Goal: Task Accomplishment & Management: Use online tool/utility

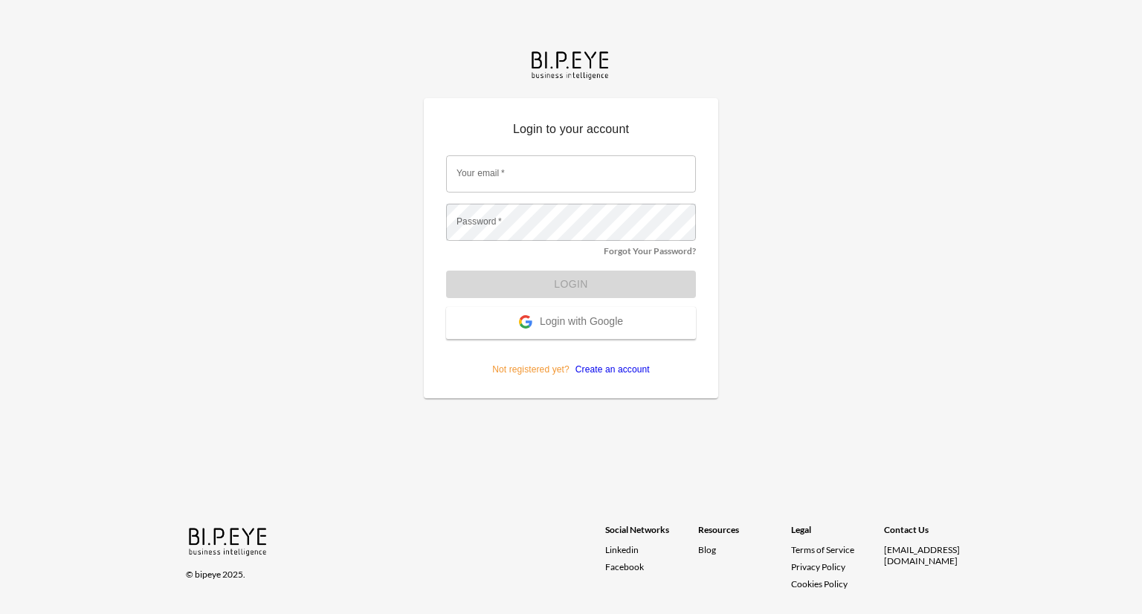
click at [587, 320] on span "Login with Google" at bounding box center [581, 322] width 83 height 15
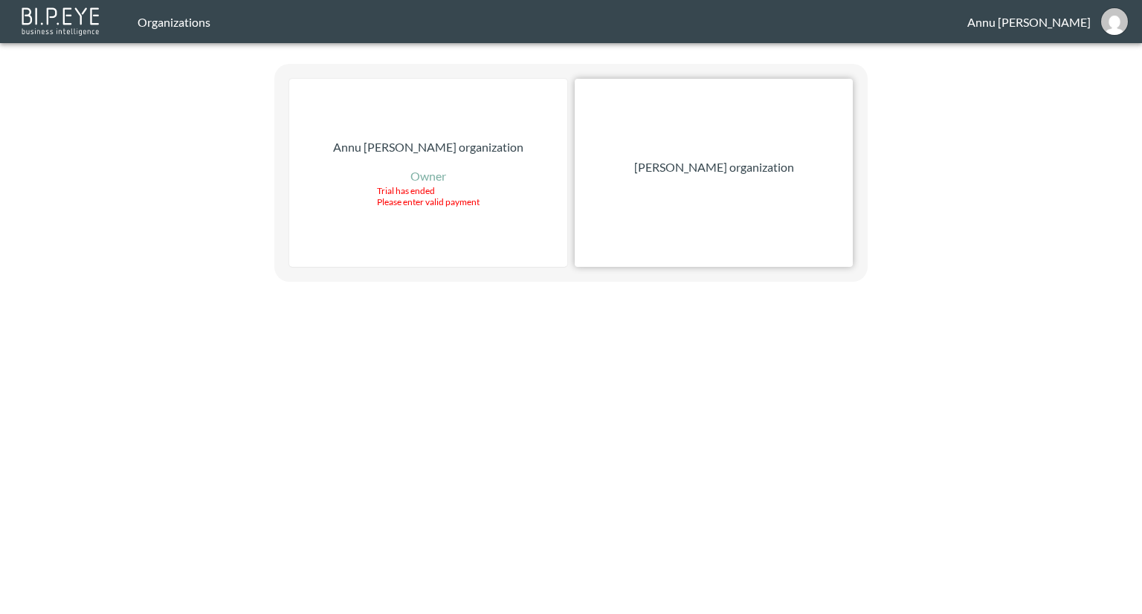
click at [767, 191] on div "[PERSON_NAME] organization" at bounding box center [714, 173] width 278 height 188
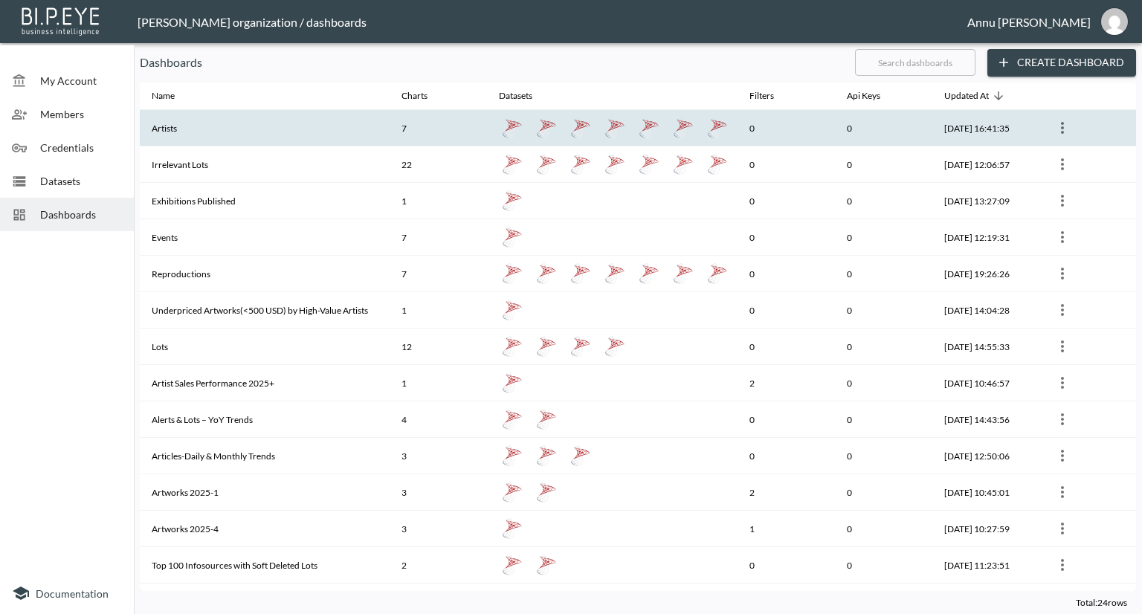
click at [297, 146] on th "Irrelevant Lots" at bounding box center [265, 164] width 250 height 36
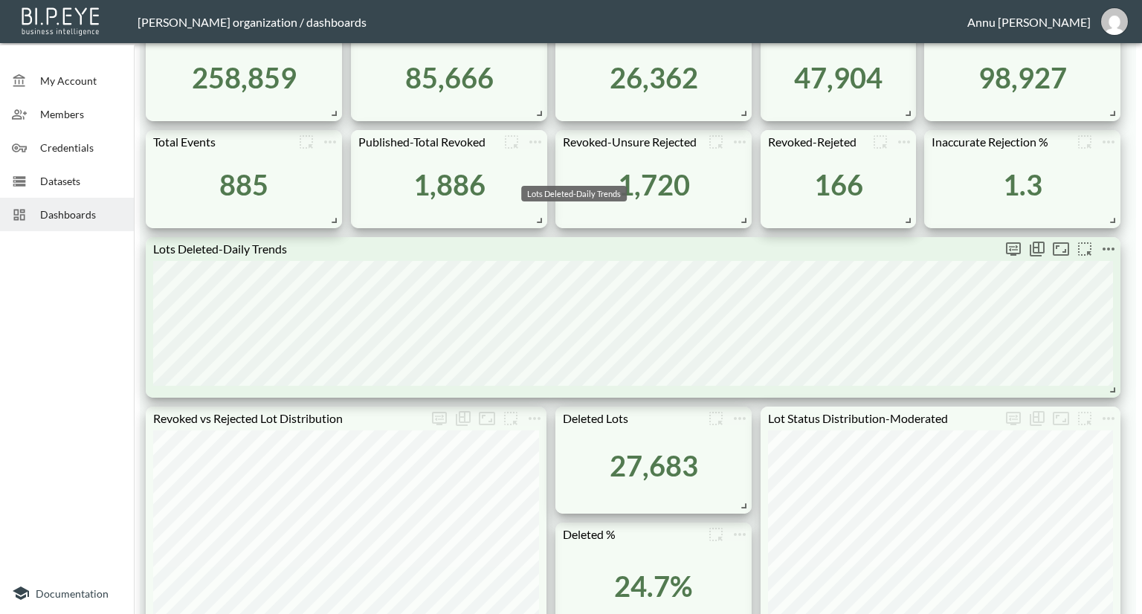
scroll to position [744, 0]
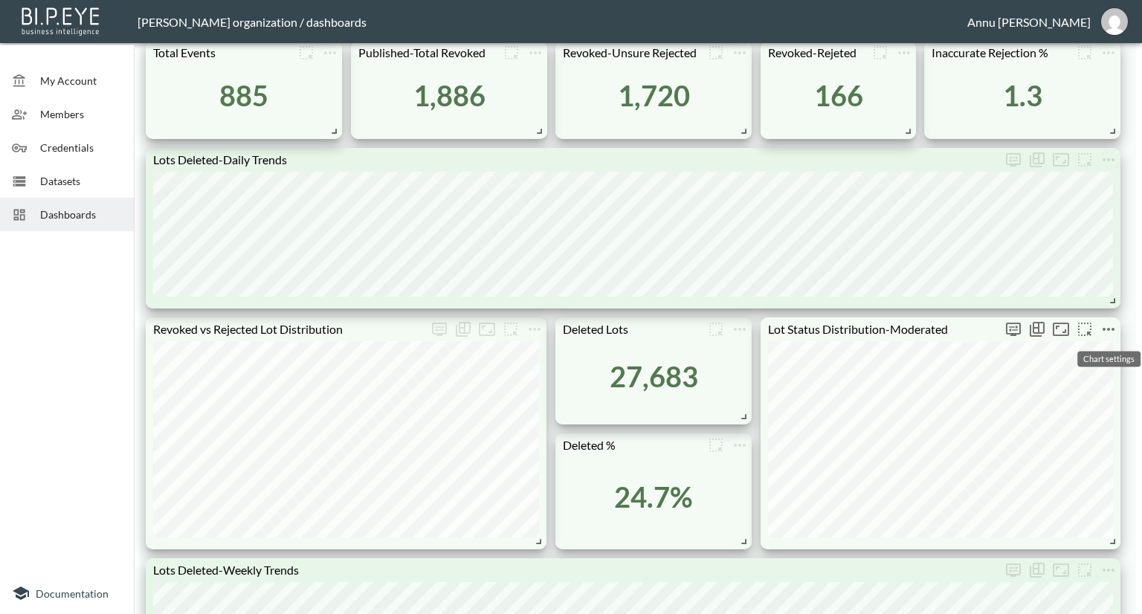
click at [1101, 330] on icon "more" at bounding box center [1109, 329] width 18 height 18
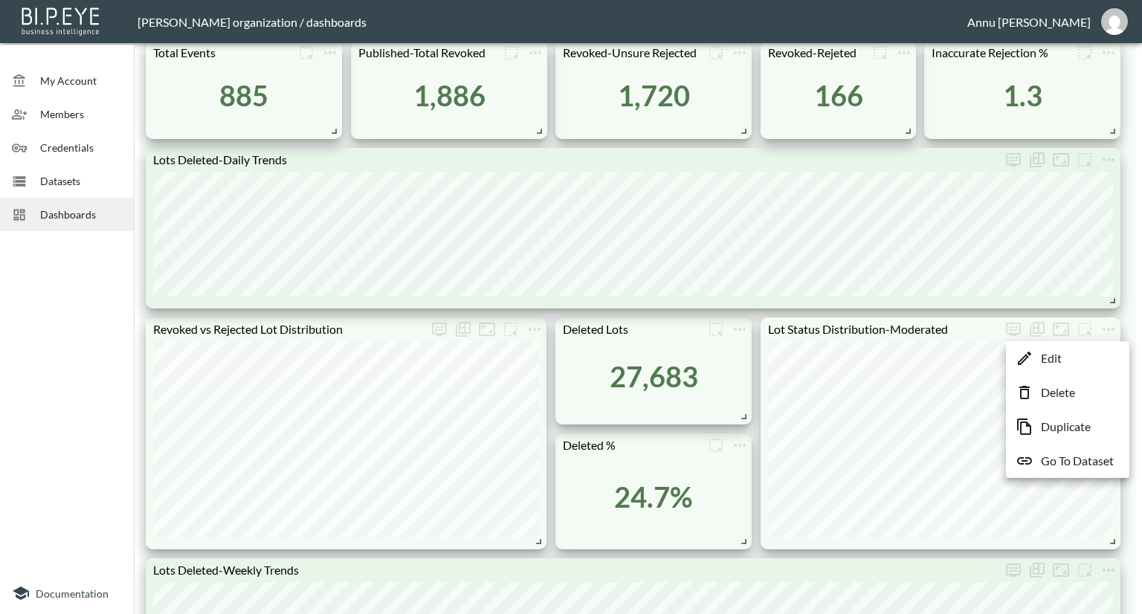
click at [1072, 459] on p "Go To Dataset" at bounding box center [1077, 461] width 73 height 18
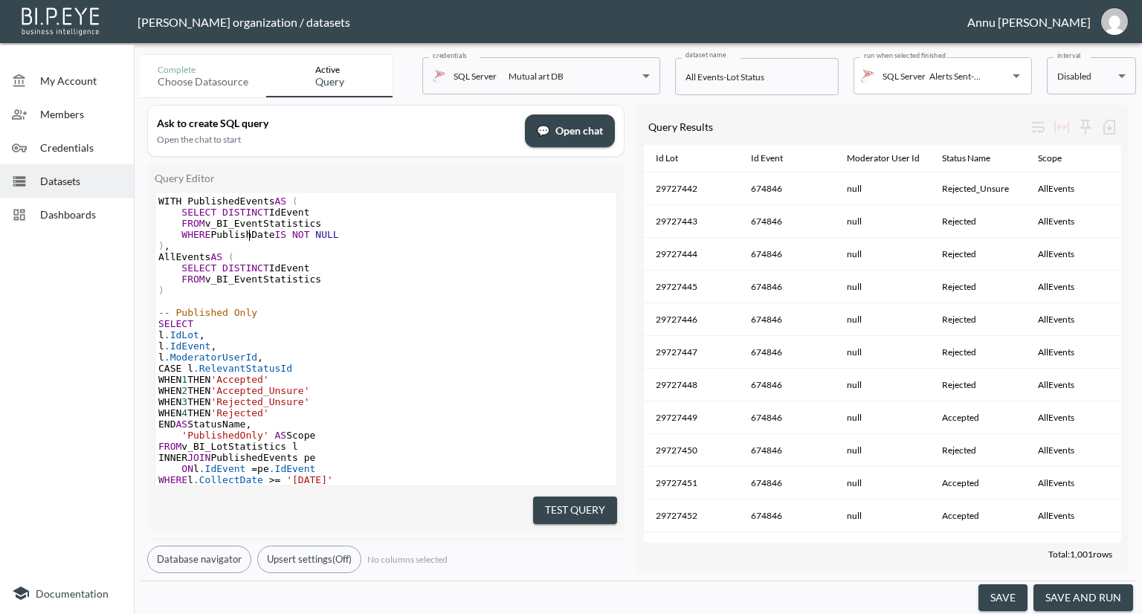
click at [249, 236] on span "WHERE PublishDate IS NOT NULL" at bounding box center [248, 234] width 181 height 11
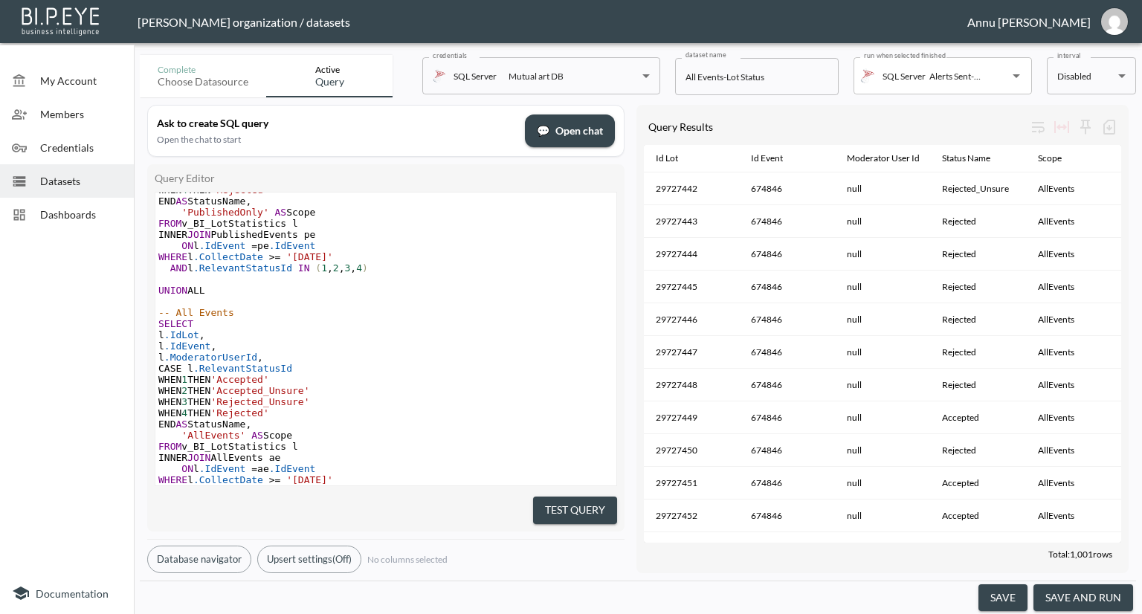
scroll to position [294, 0]
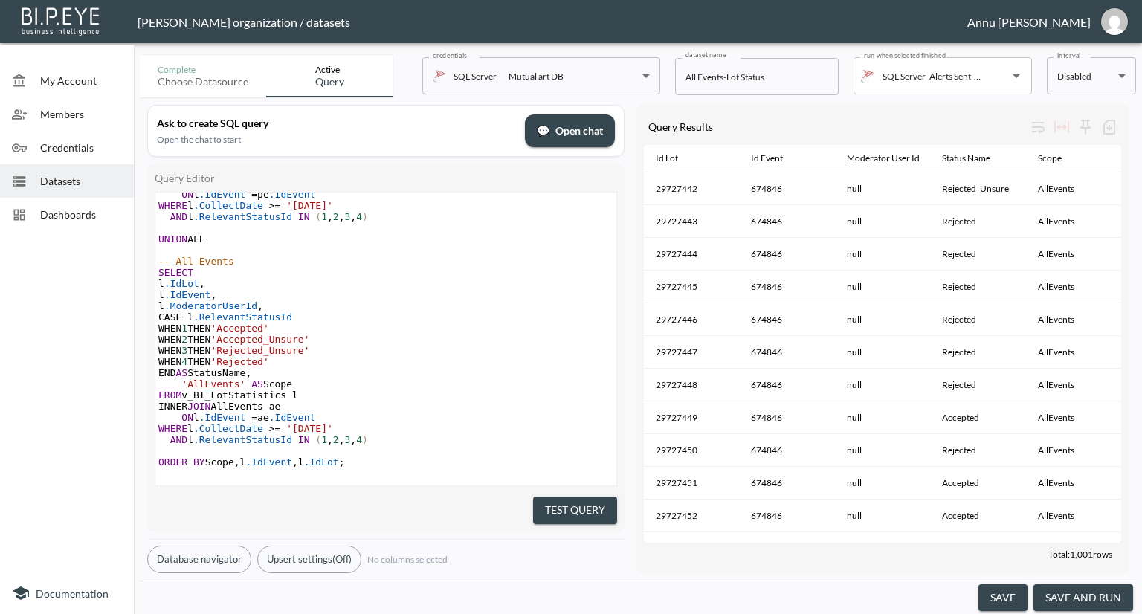
type textarea "Moderation"
click at [544, 497] on button "Test Query" at bounding box center [575, 511] width 84 height 28
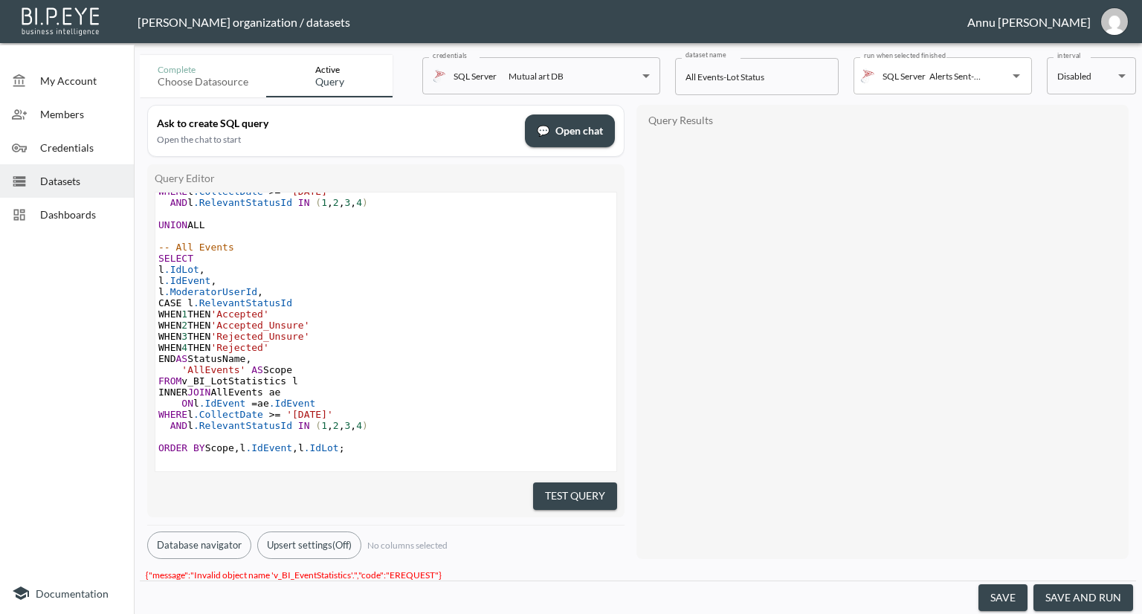
click at [566, 496] on button "Test Query" at bounding box center [575, 497] width 84 height 28
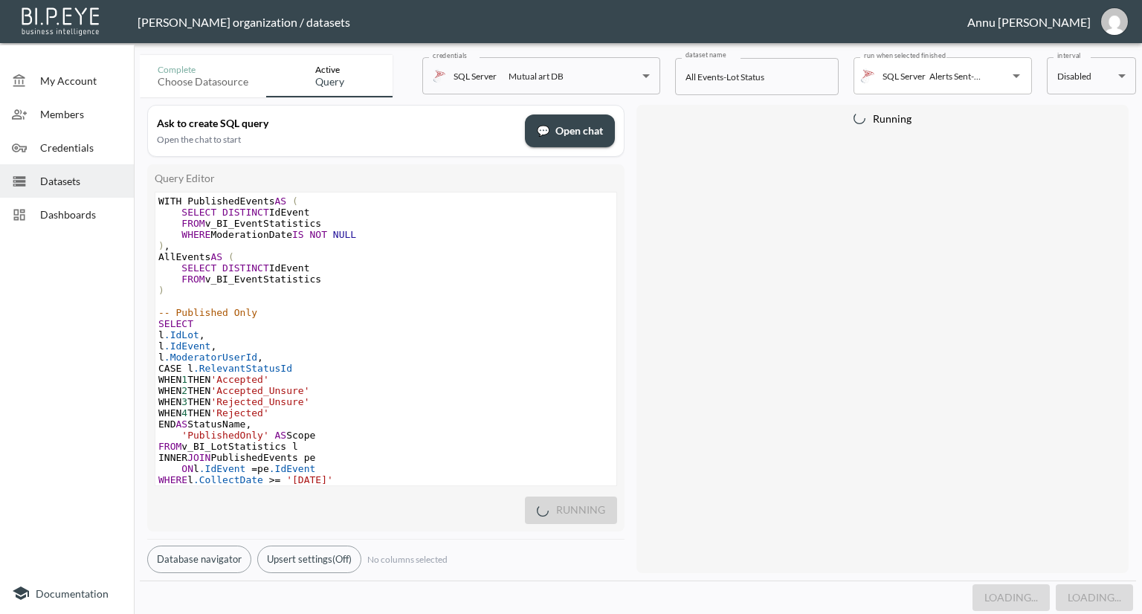
scroll to position [0, 0]
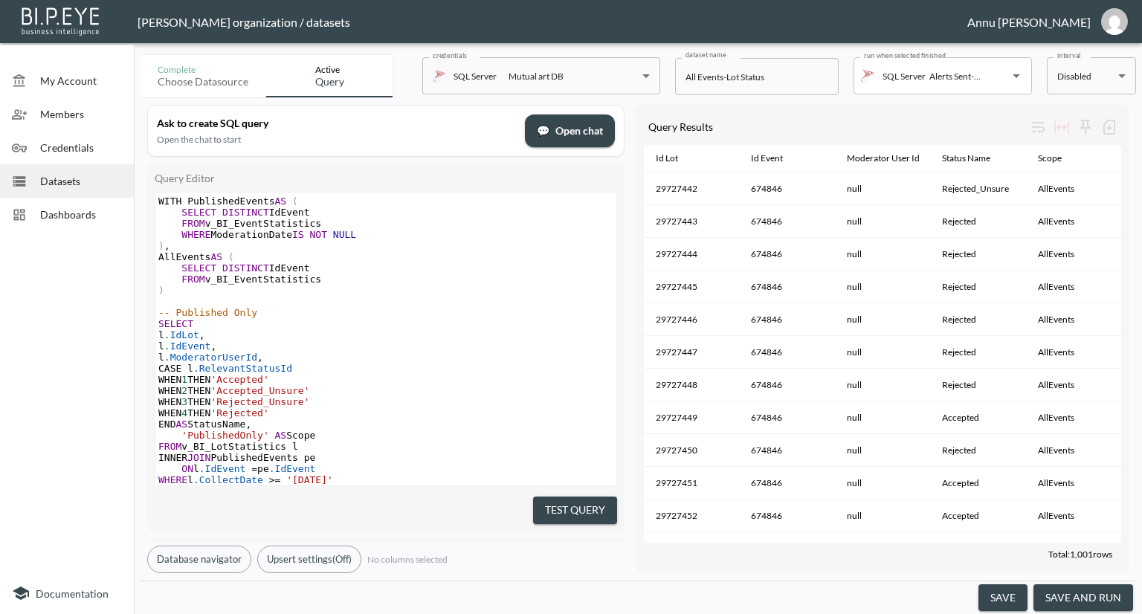
click at [1101, 599] on button "save and run" at bounding box center [1084, 598] width 100 height 28
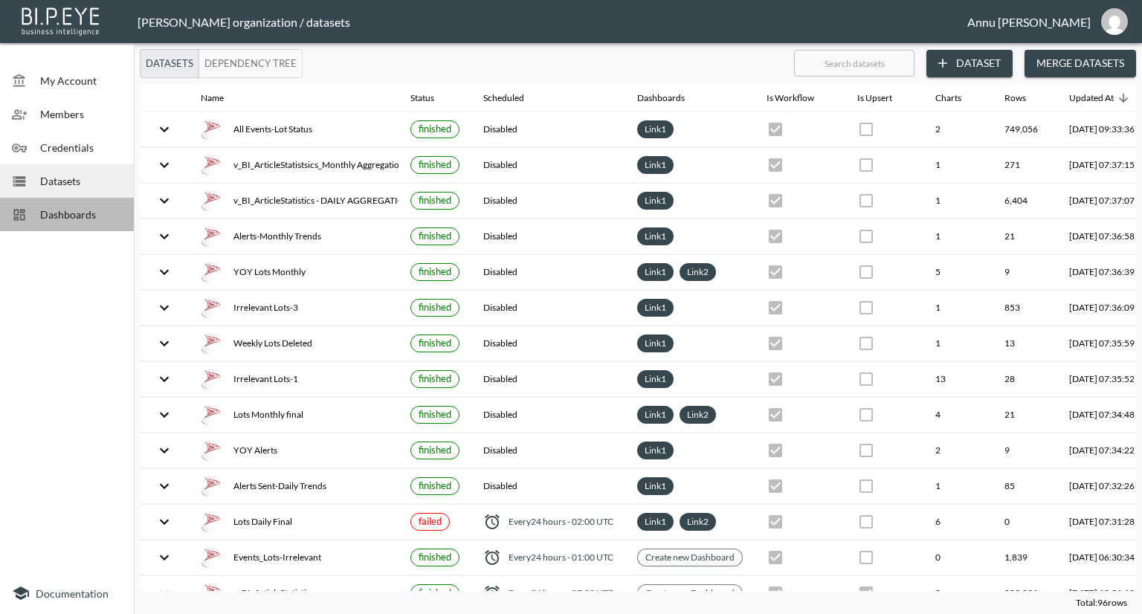
click at [115, 213] on span "Dashboards" at bounding box center [81, 215] width 82 height 16
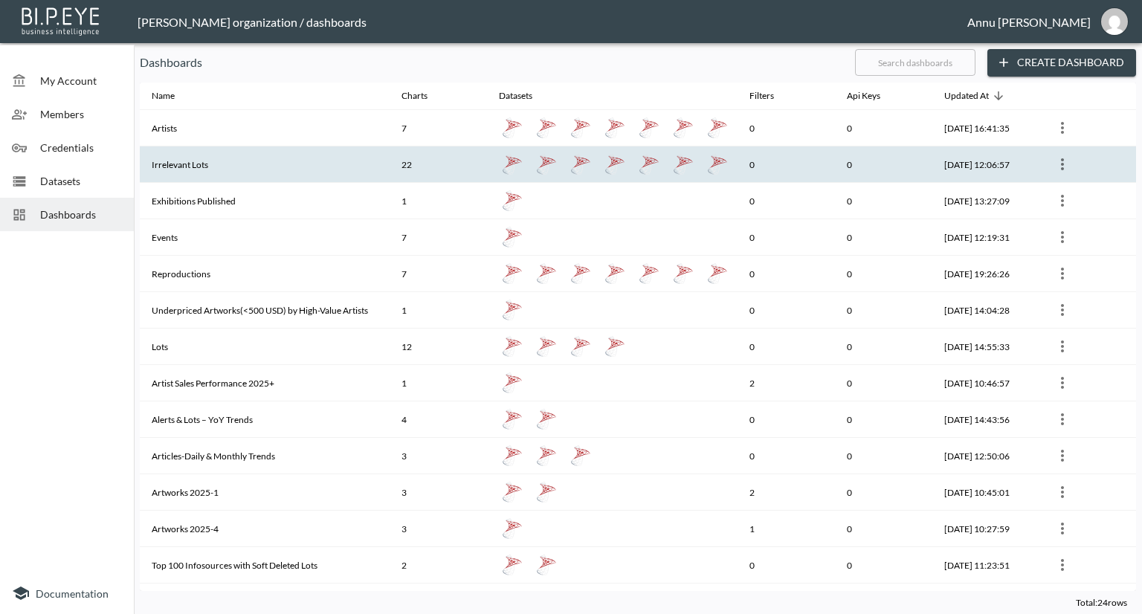
click at [181, 169] on th "Irrelevant Lots" at bounding box center [265, 164] width 250 height 36
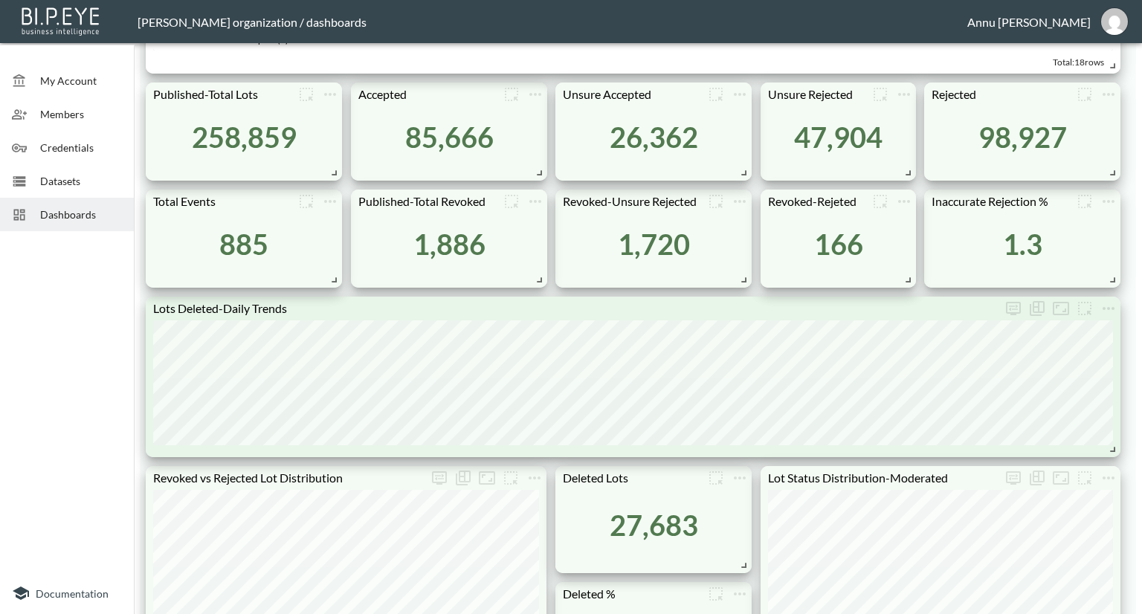
scroll to position [818, 0]
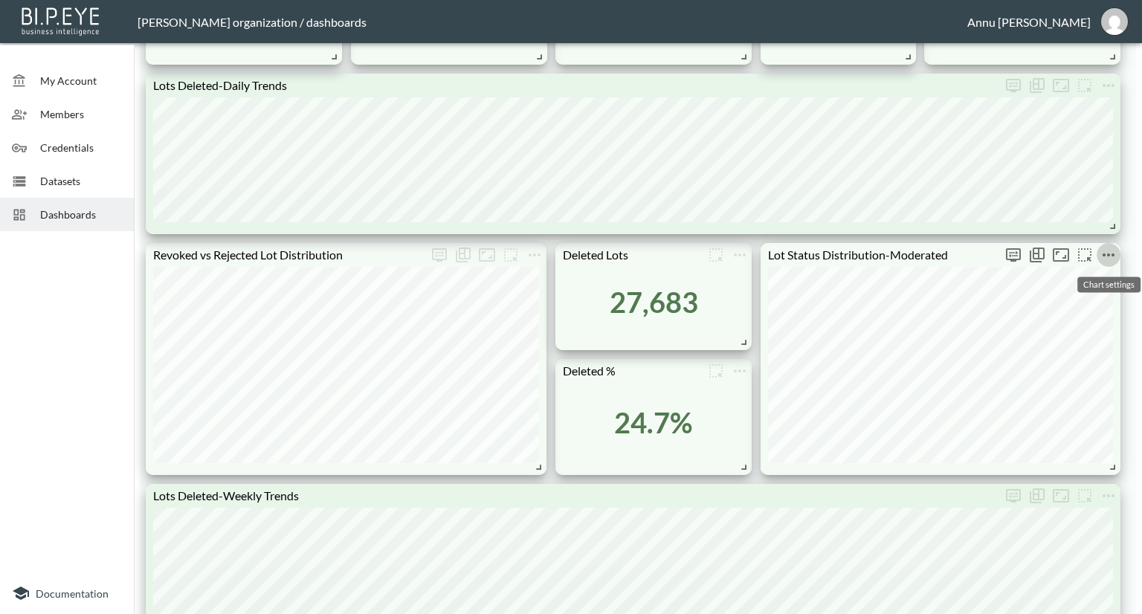
click at [1105, 256] on icon "more" at bounding box center [1109, 255] width 18 height 18
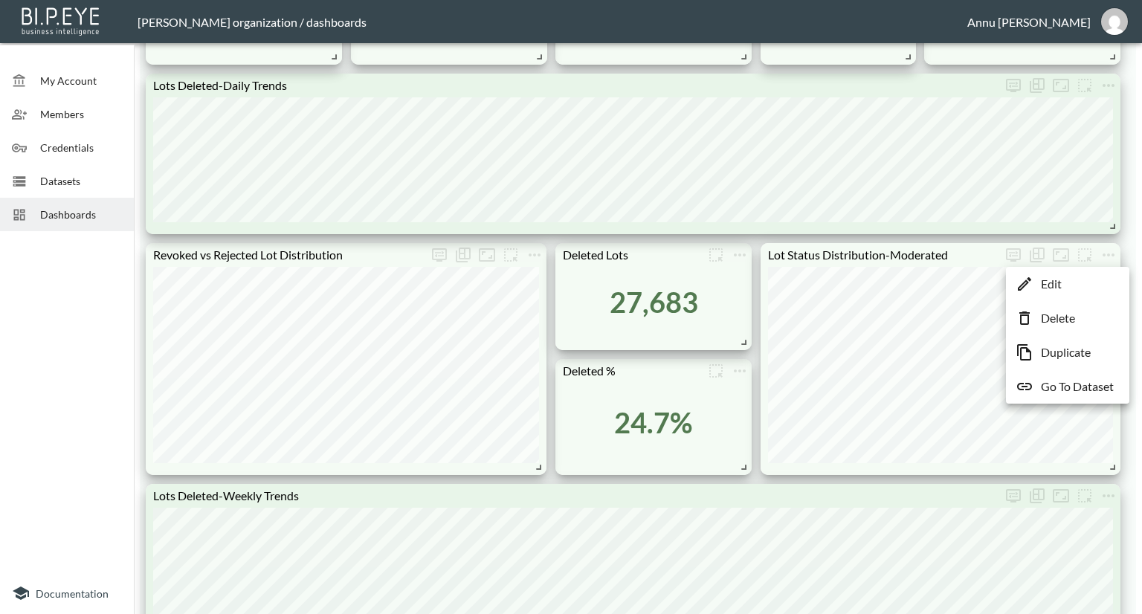
click at [1078, 383] on p "Go To Dataset" at bounding box center [1077, 387] width 73 height 18
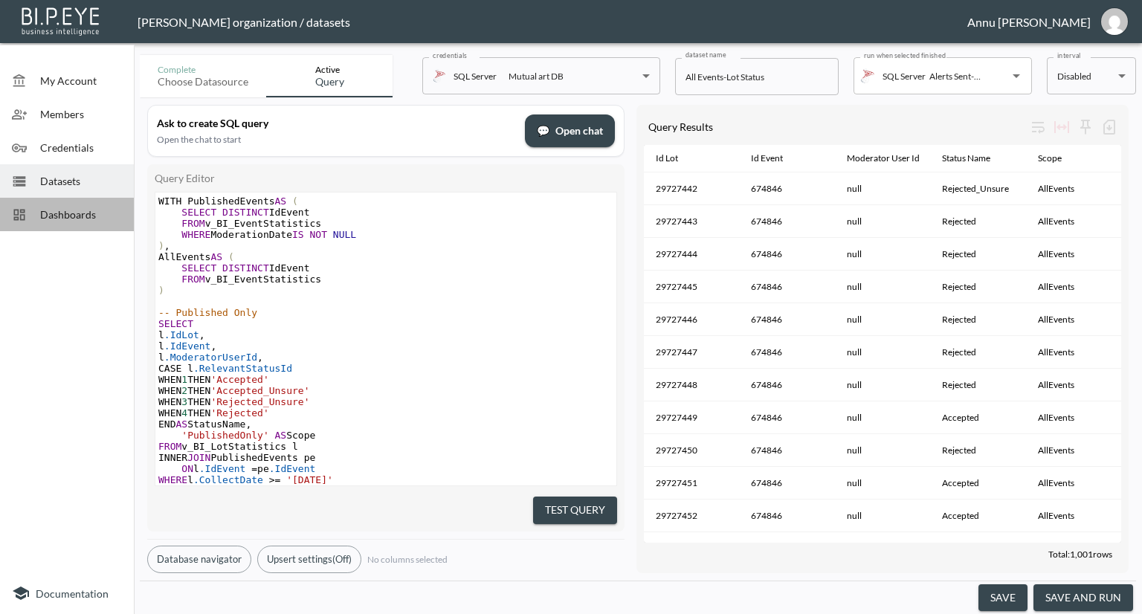
click at [95, 215] on span "Dashboards" at bounding box center [81, 215] width 82 height 16
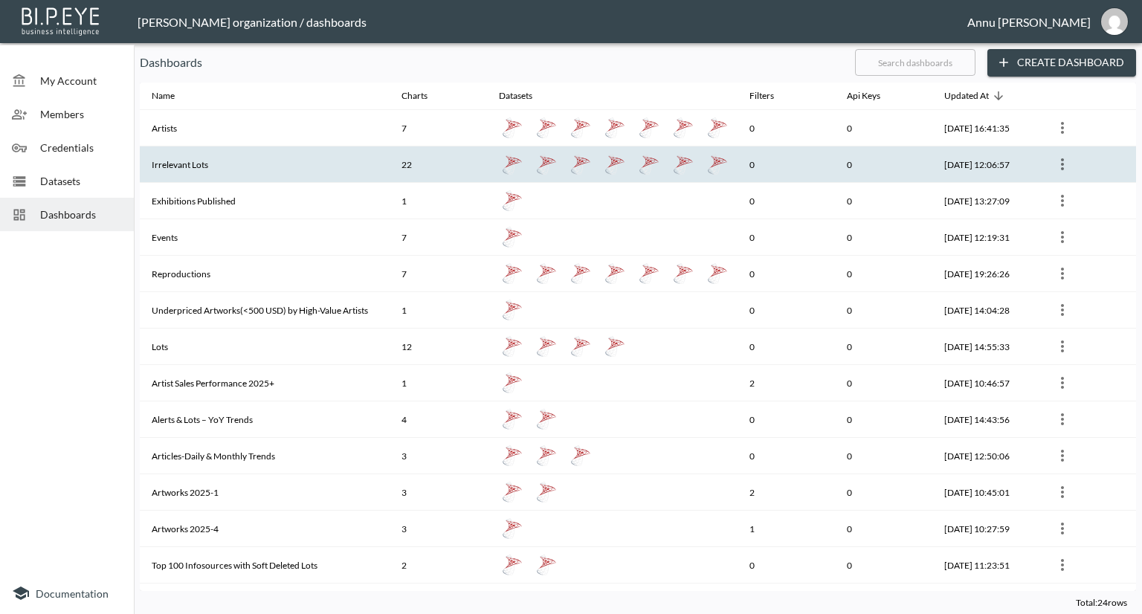
click at [173, 167] on th "Irrelevant Lots" at bounding box center [265, 164] width 250 height 36
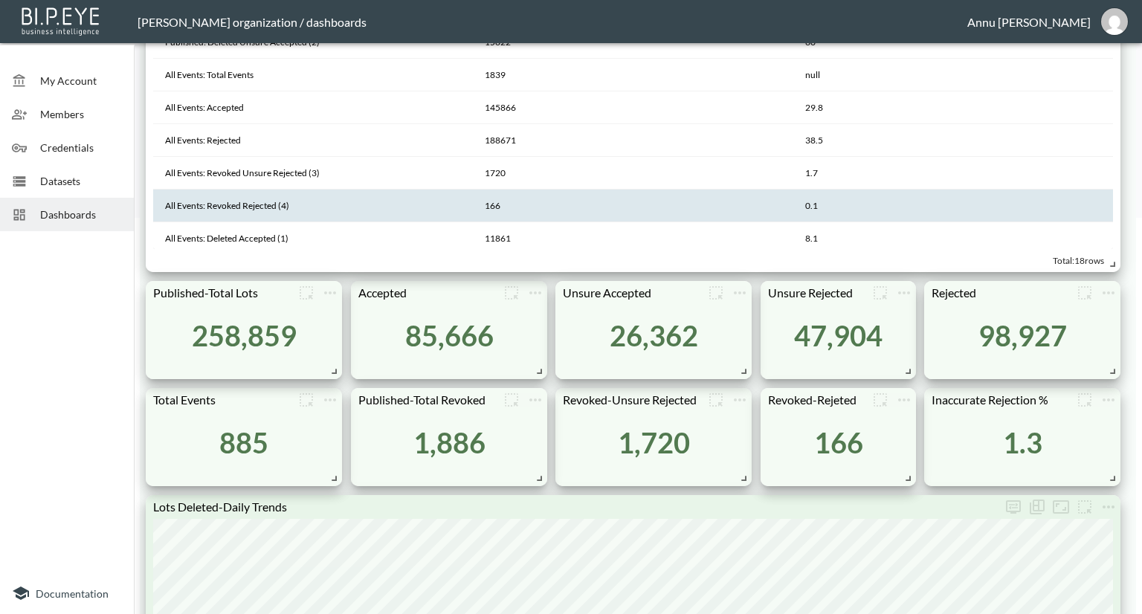
scroll to position [372, 0]
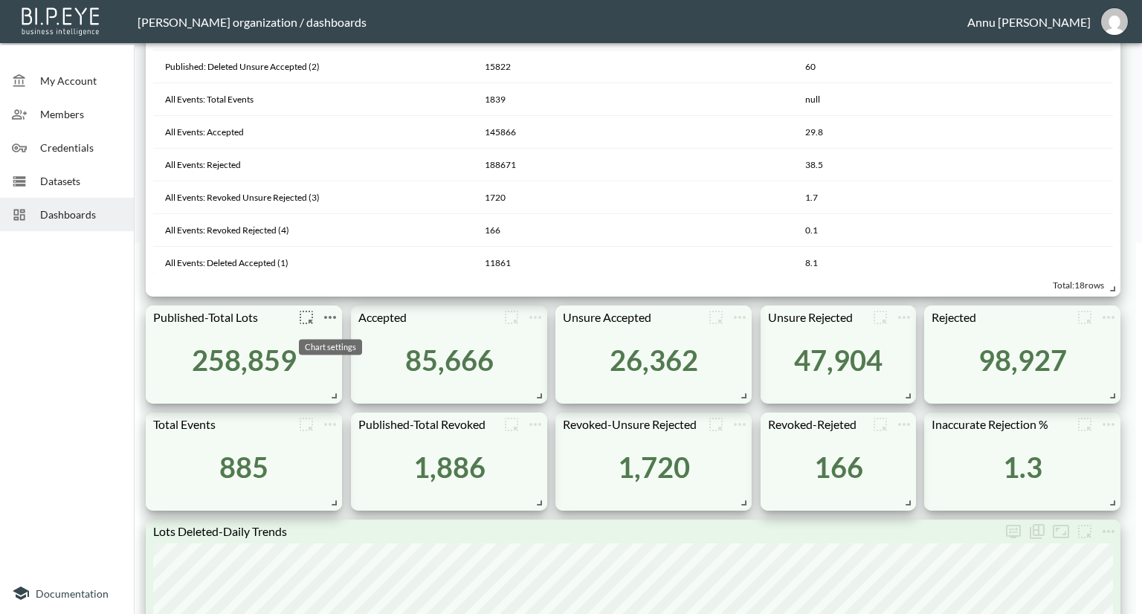
click at [336, 313] on icon "more" at bounding box center [330, 318] width 18 height 18
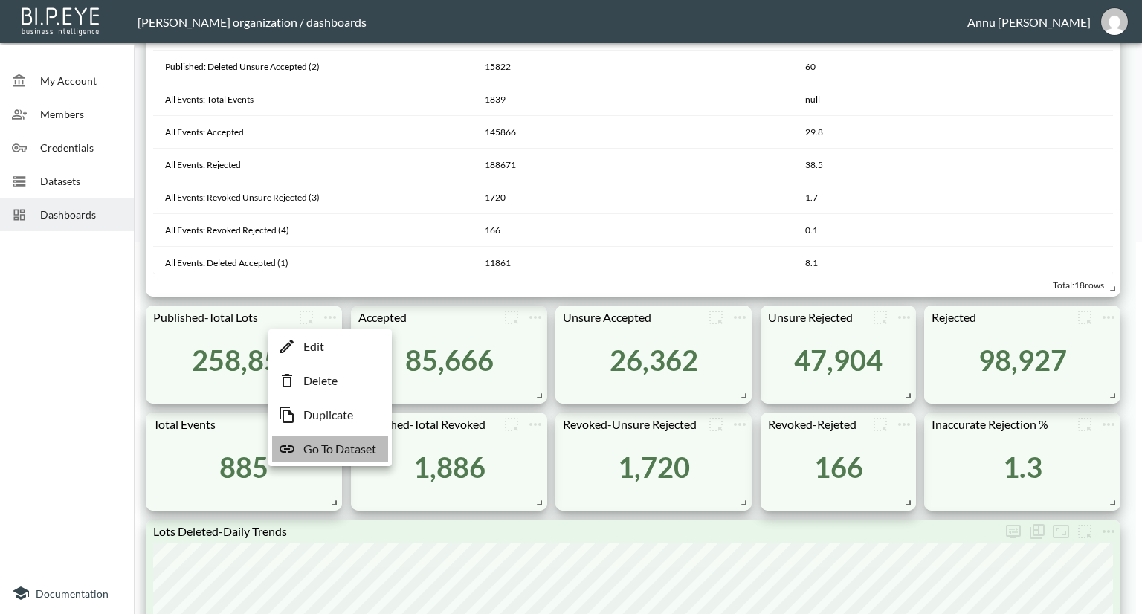
click at [339, 449] on p "Go To Dataset" at bounding box center [339, 449] width 73 height 18
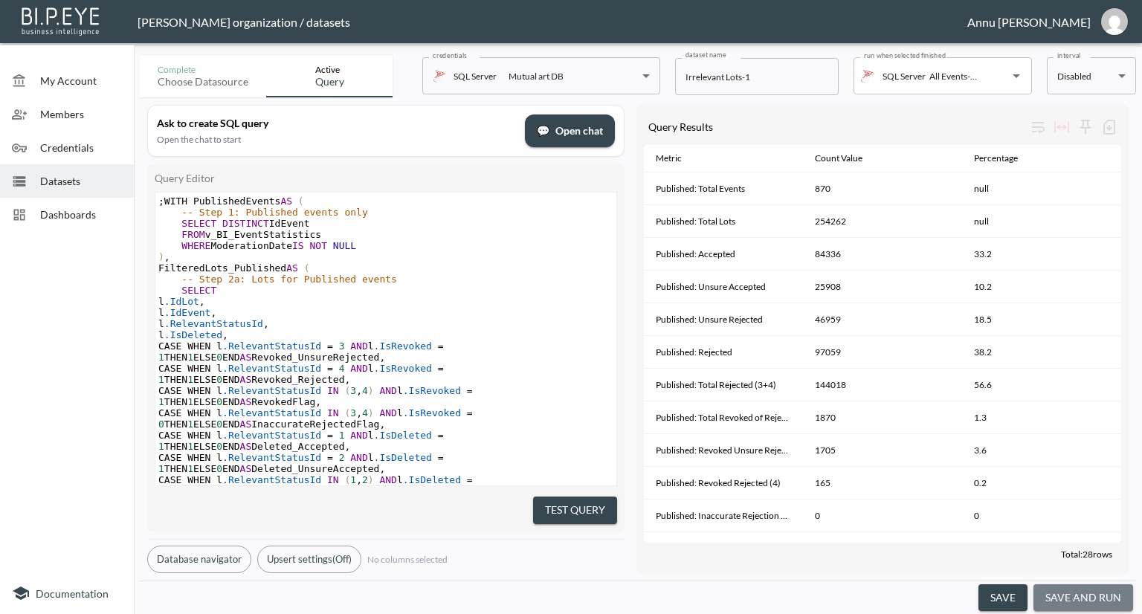
click at [1106, 601] on button "save and run" at bounding box center [1084, 598] width 100 height 28
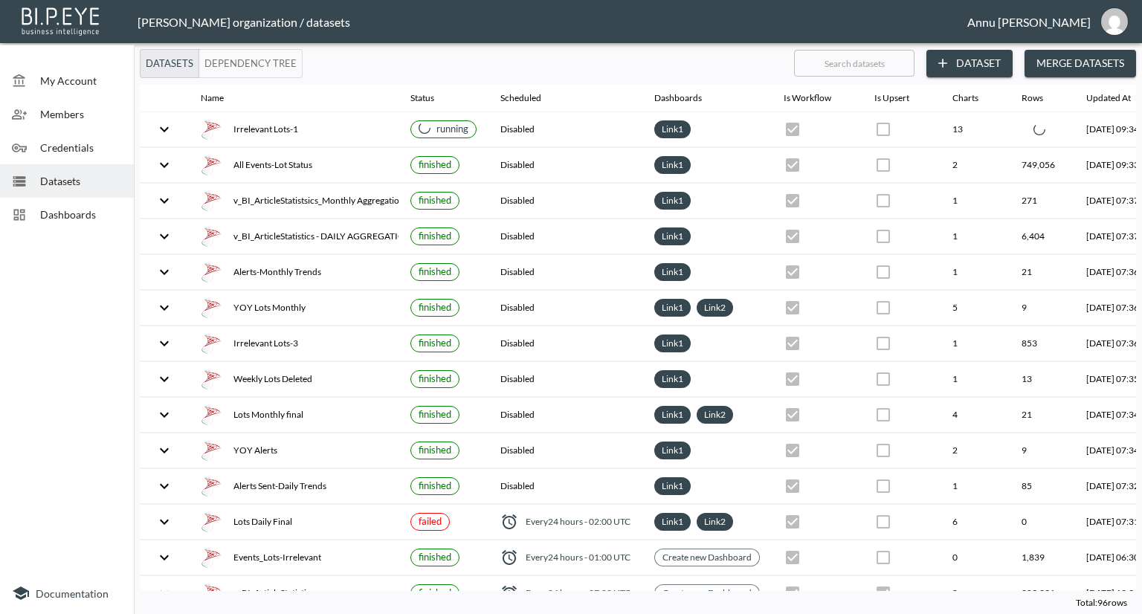
click at [88, 213] on span "Dashboards" at bounding box center [81, 215] width 82 height 16
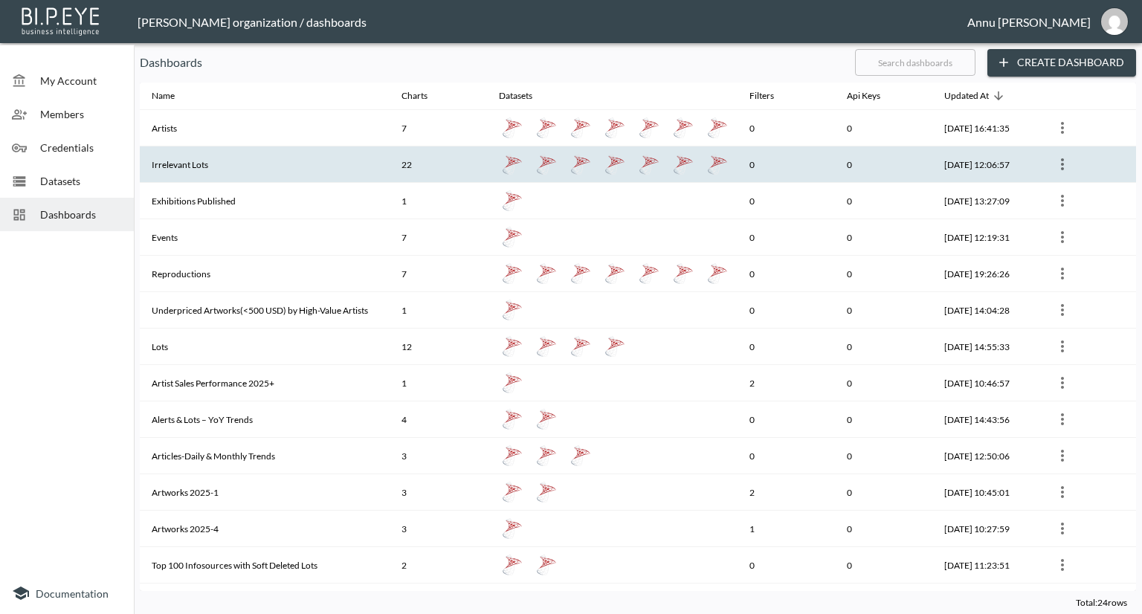
click at [164, 164] on th "Irrelevant Lots" at bounding box center [265, 164] width 250 height 36
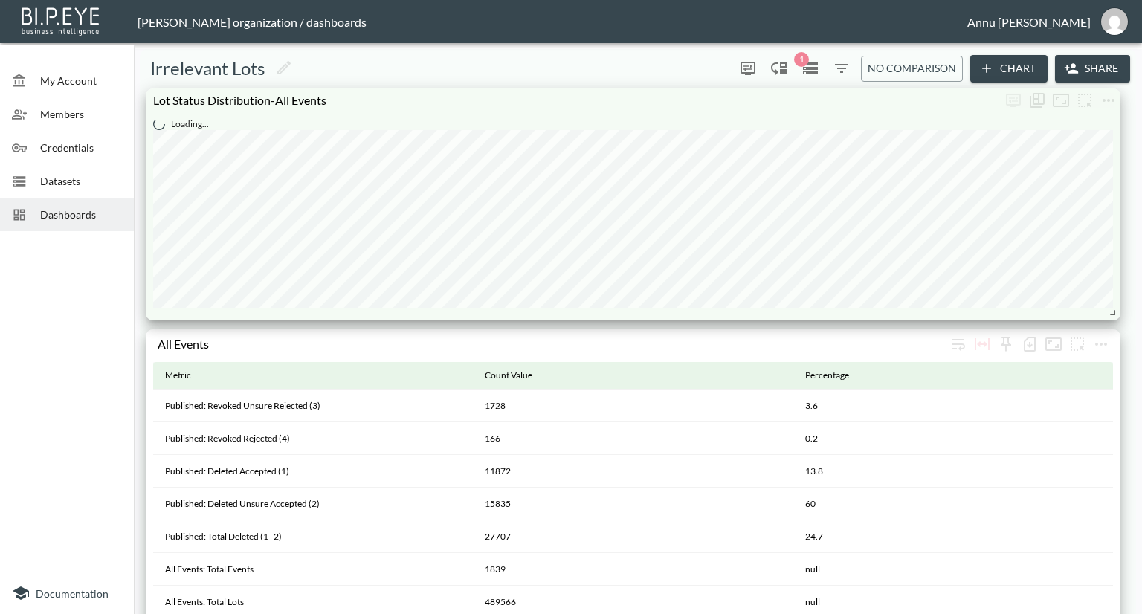
click at [65, 172] on div "Datasets" at bounding box center [67, 180] width 134 height 33
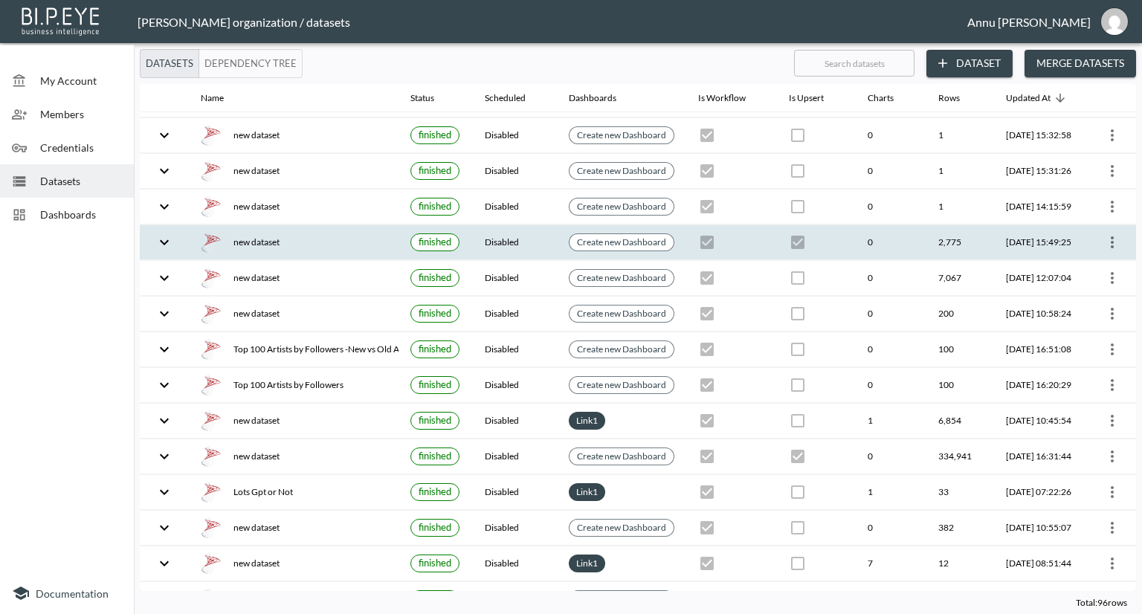
scroll to position [1041, 0]
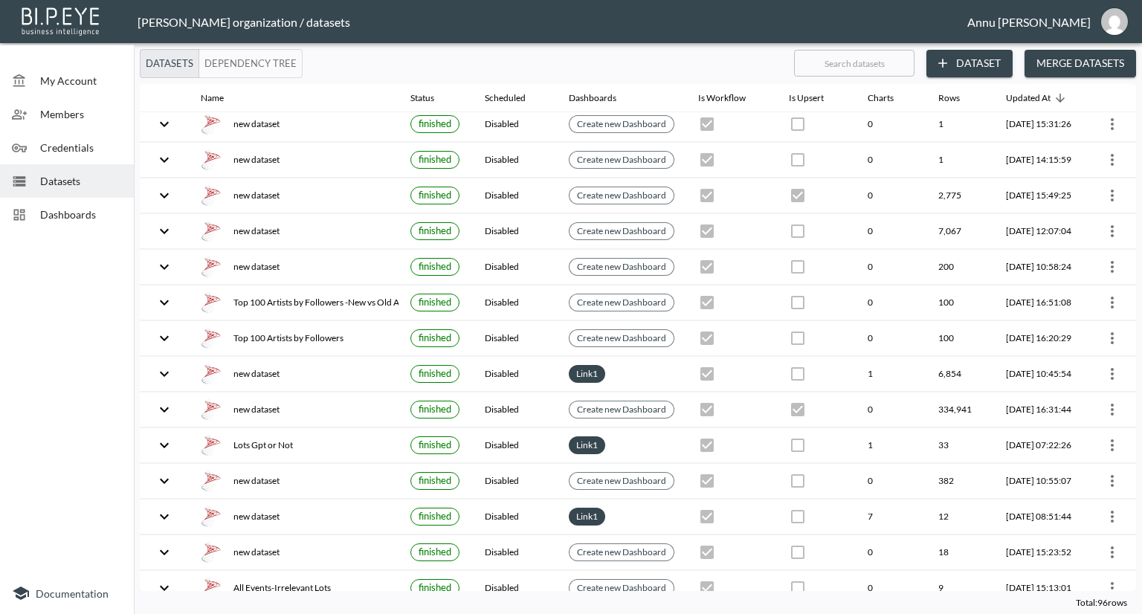
click at [88, 213] on span "Dashboards" at bounding box center [81, 215] width 82 height 16
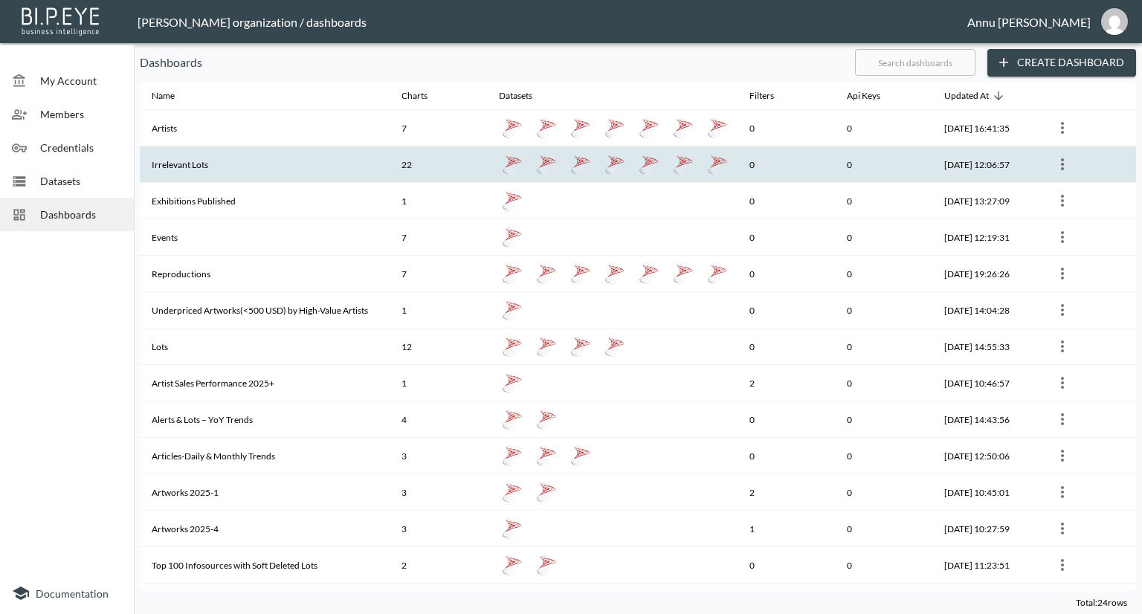
click at [168, 164] on th "Irrelevant Lots" at bounding box center [265, 164] width 250 height 36
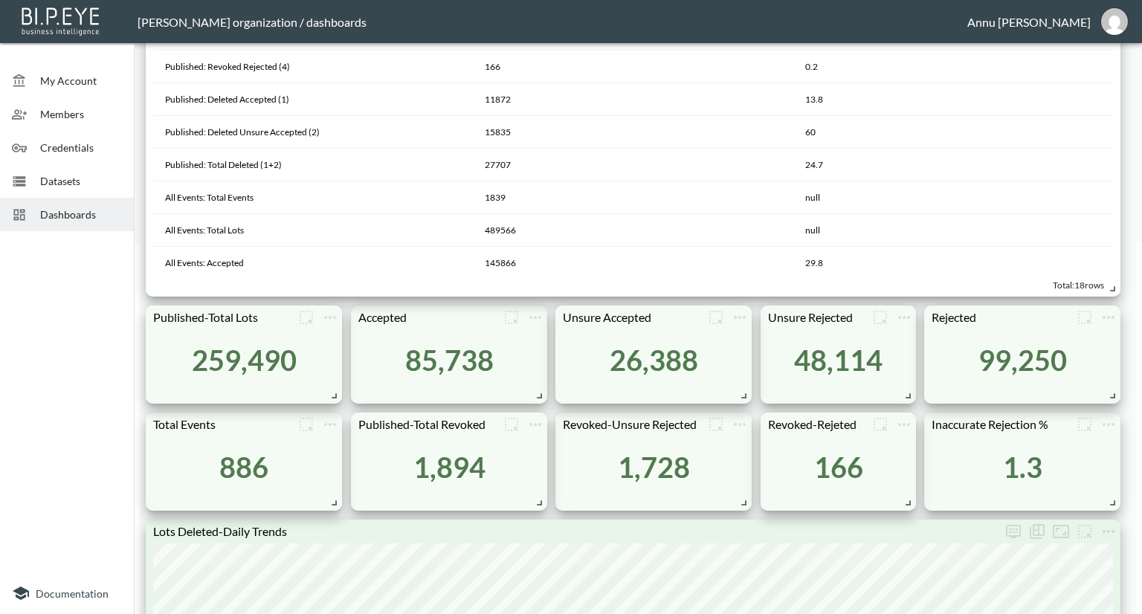
scroll to position [595, 0]
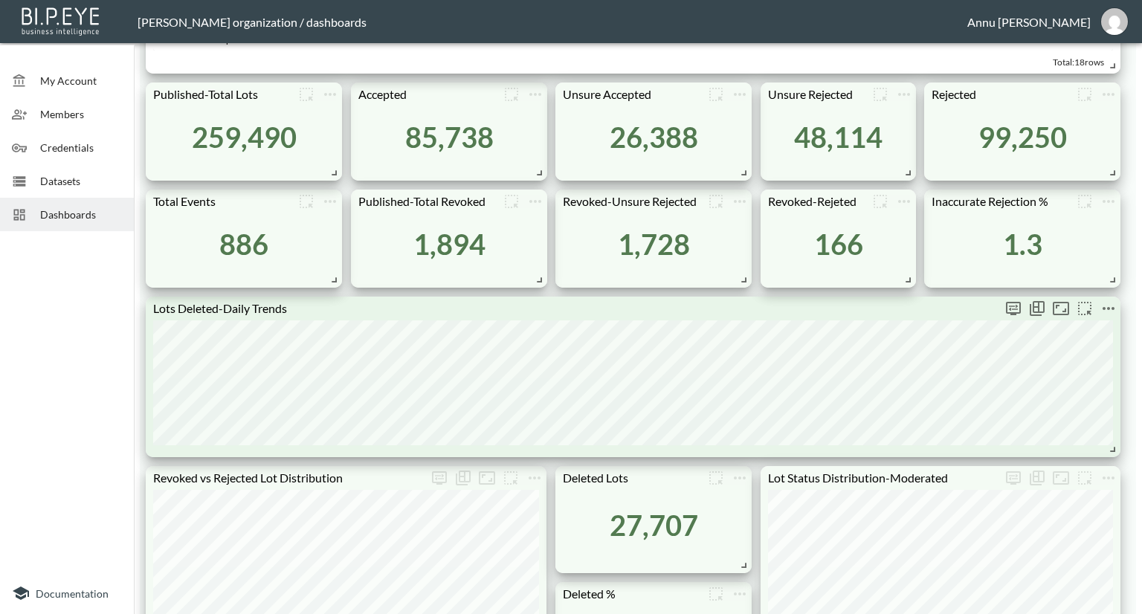
click at [1106, 309] on icon "more" at bounding box center [1109, 309] width 18 height 18
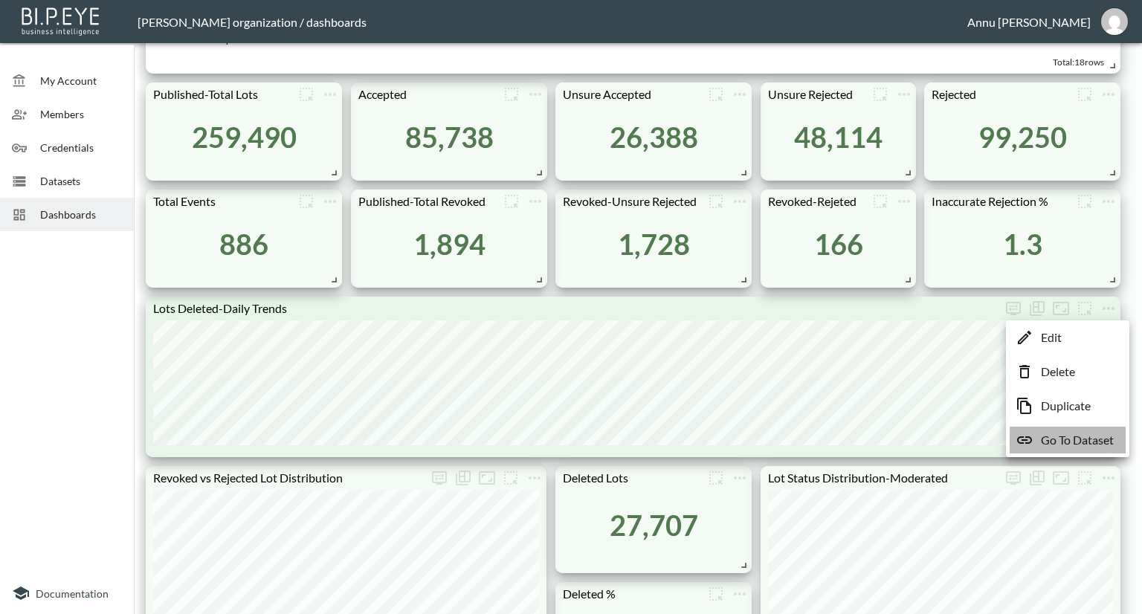
click at [1084, 436] on p "Go To Dataset" at bounding box center [1077, 440] width 73 height 18
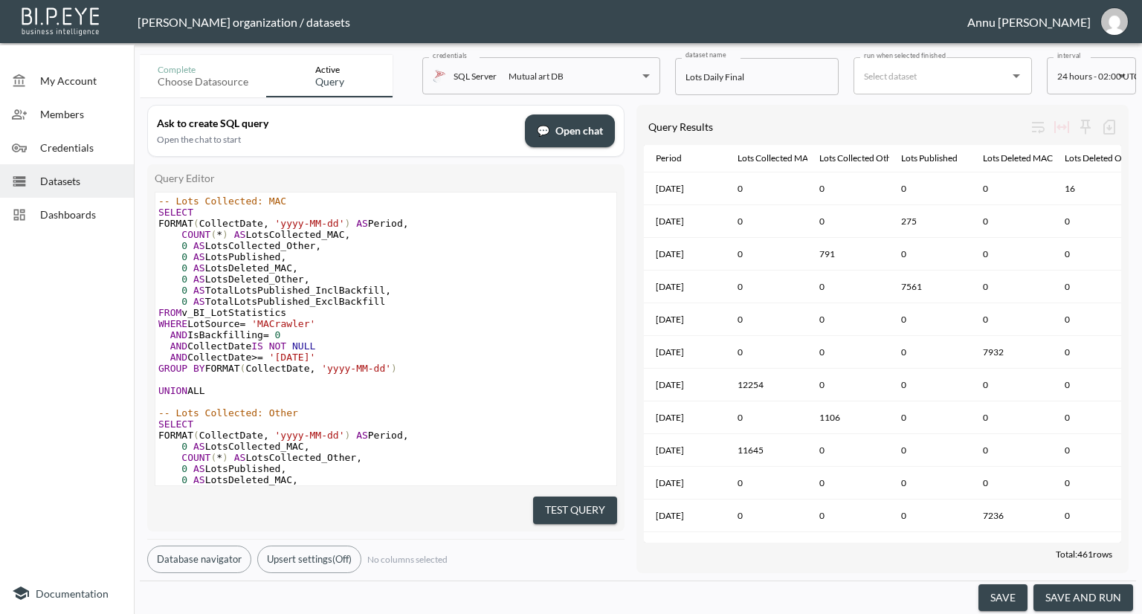
scroll to position [372, 0]
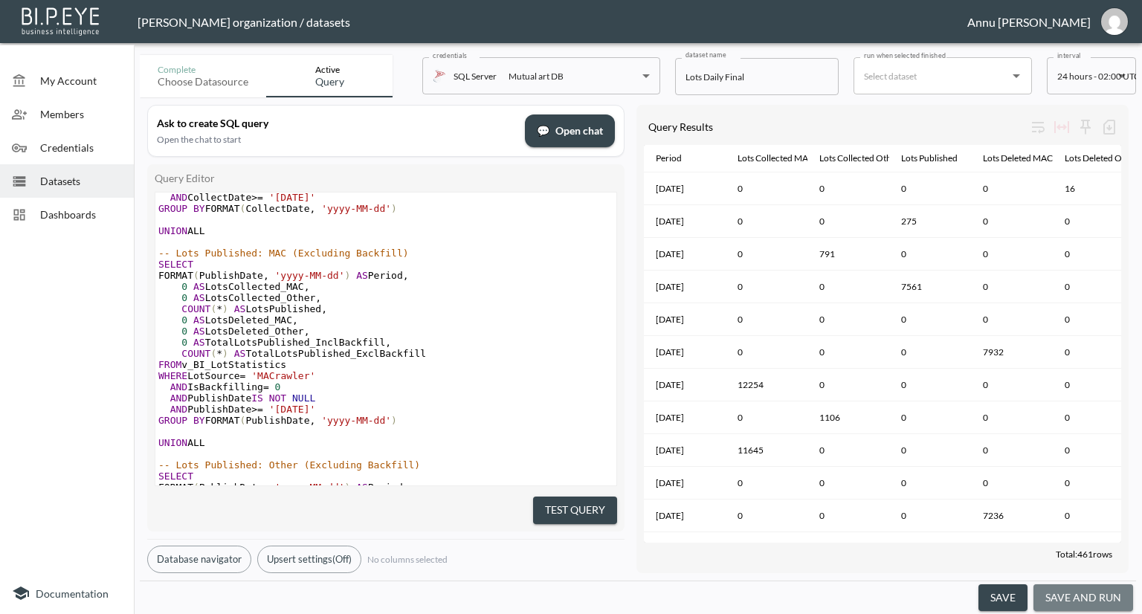
click at [1106, 598] on button "save and run" at bounding box center [1084, 598] width 100 height 28
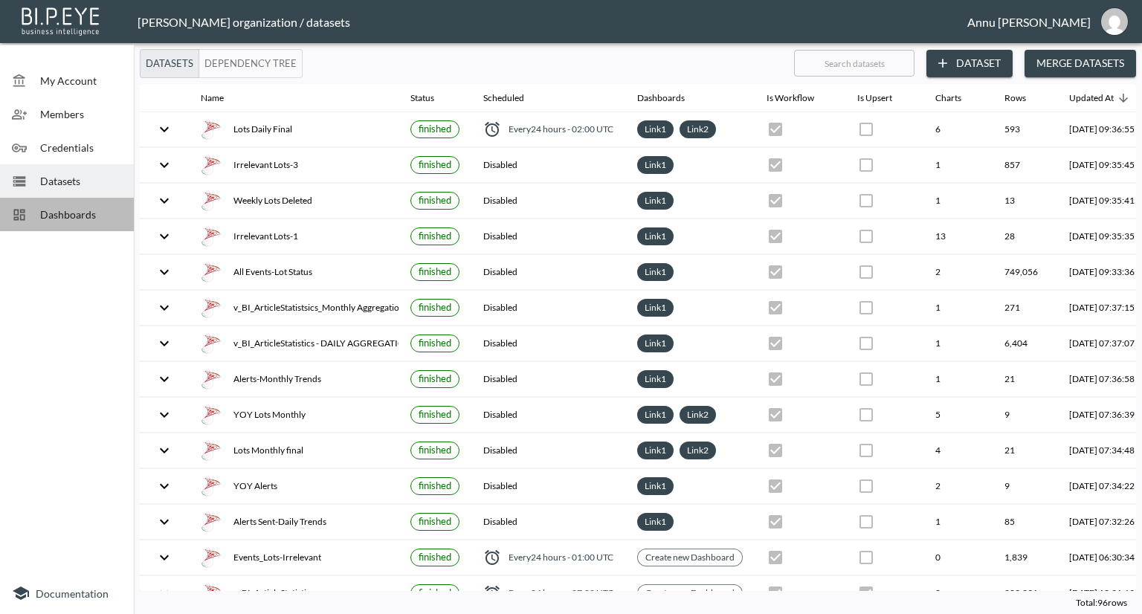
click at [79, 214] on span "Dashboards" at bounding box center [81, 215] width 82 height 16
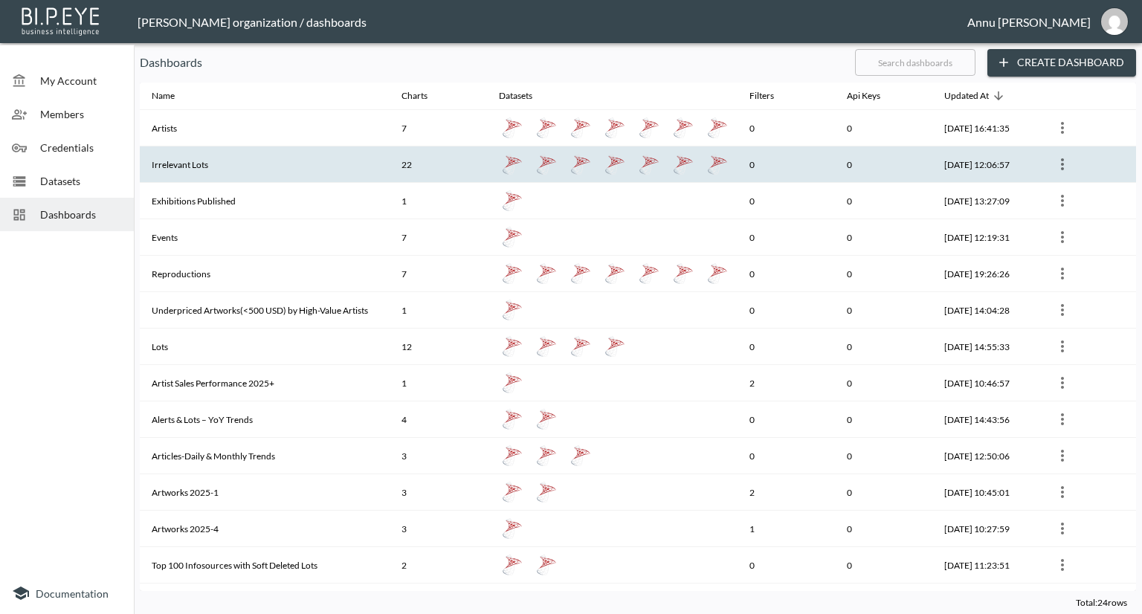
click at [175, 162] on th "Irrelevant Lots" at bounding box center [265, 164] width 250 height 36
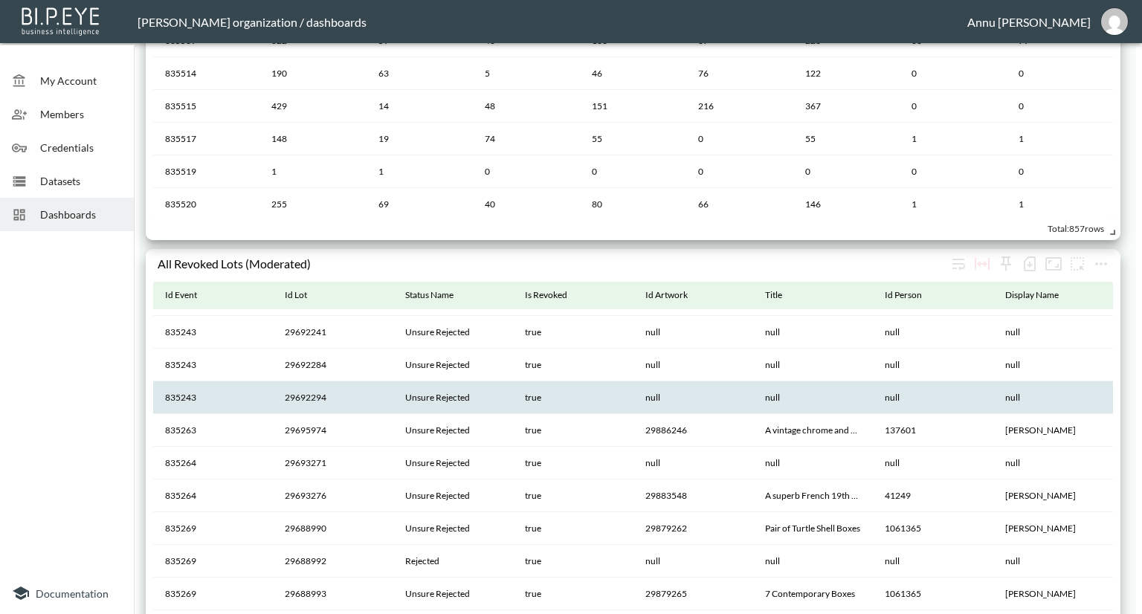
scroll to position [149, 0]
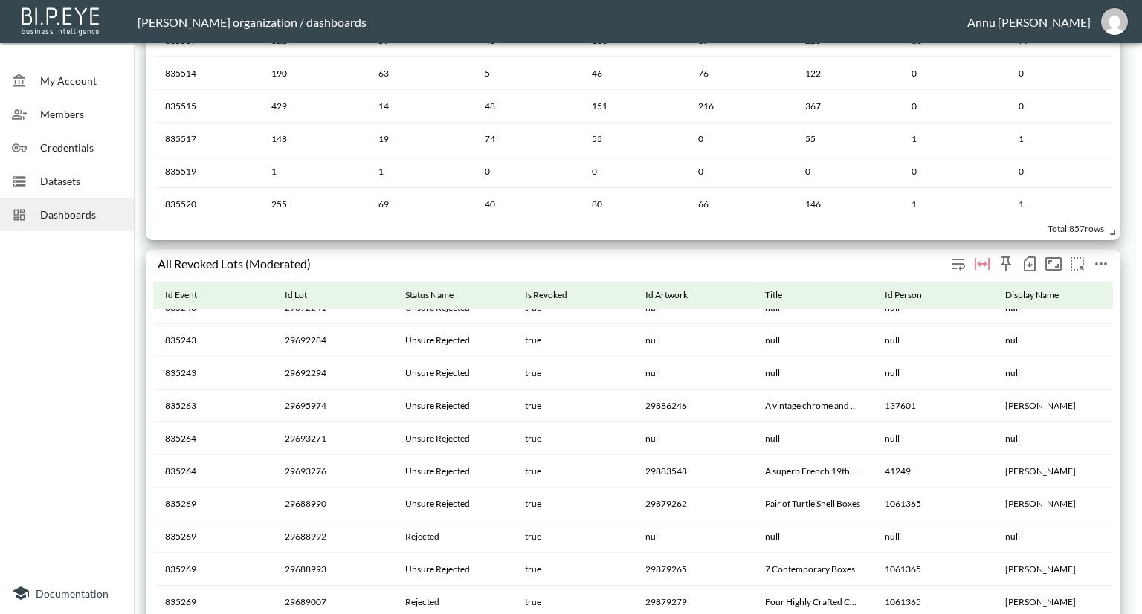
click at [1106, 265] on icon "more" at bounding box center [1101, 264] width 18 height 18
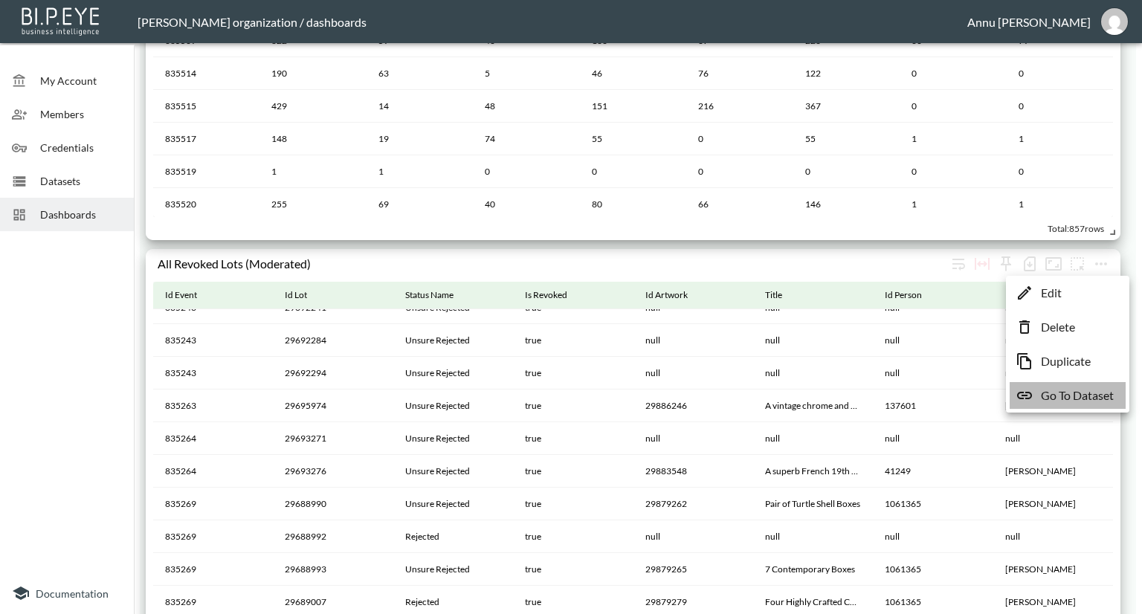
click at [1072, 396] on p "Go To Dataset" at bounding box center [1077, 396] width 73 height 18
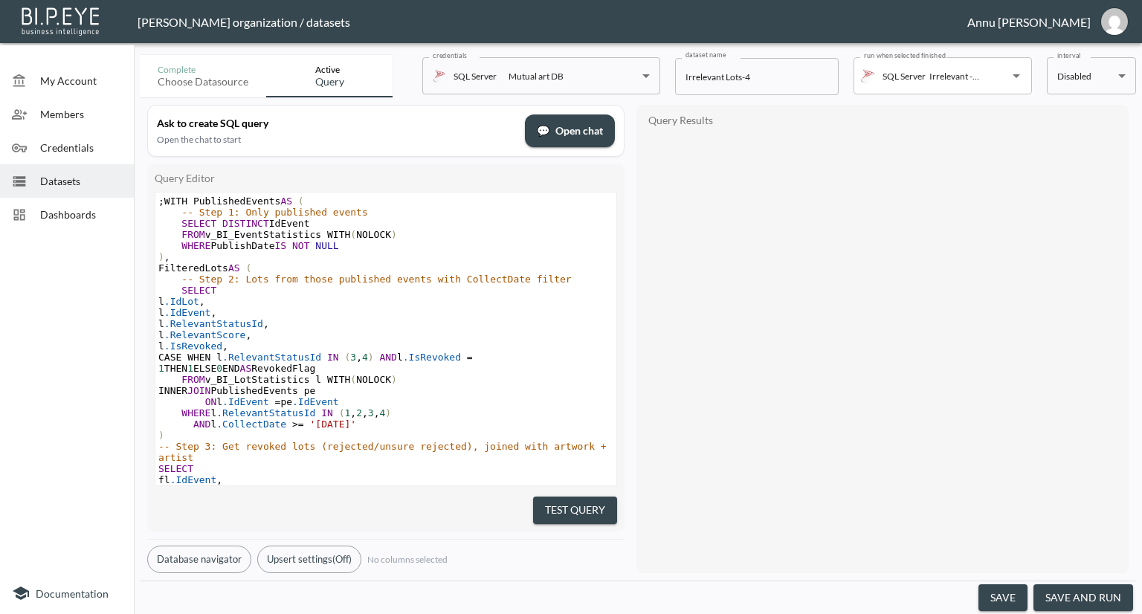
click at [249, 245] on span "WHERE PublishDate IS NOT NULL" at bounding box center [248, 245] width 181 height 11
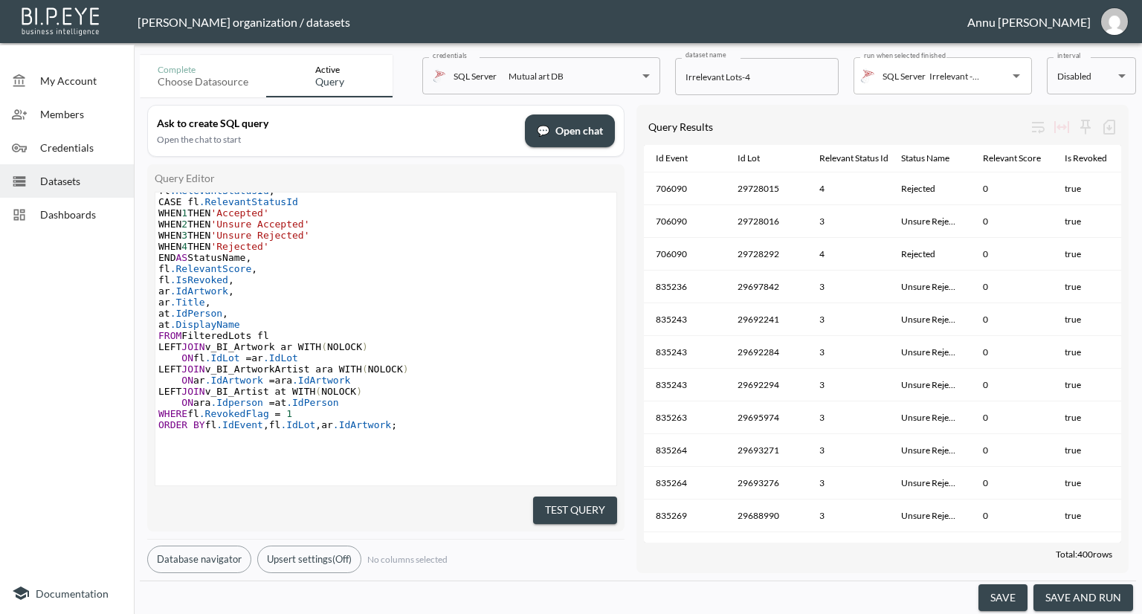
scroll to position [328, 0]
type textarea "Moderation"
click at [554, 504] on button "Test Query" at bounding box center [575, 511] width 84 height 28
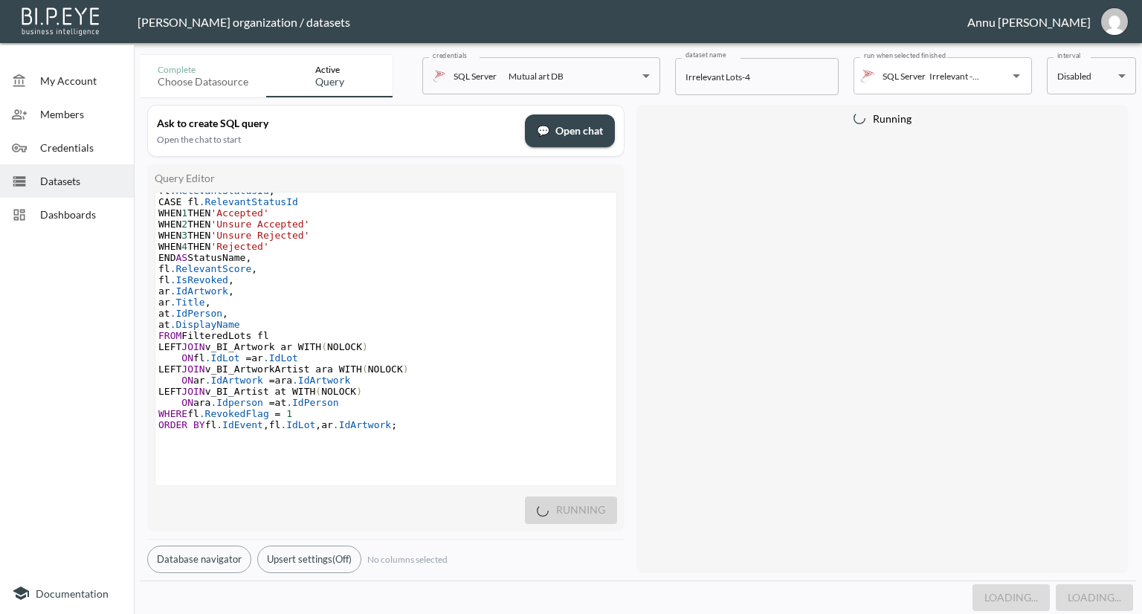
scroll to position [0, 0]
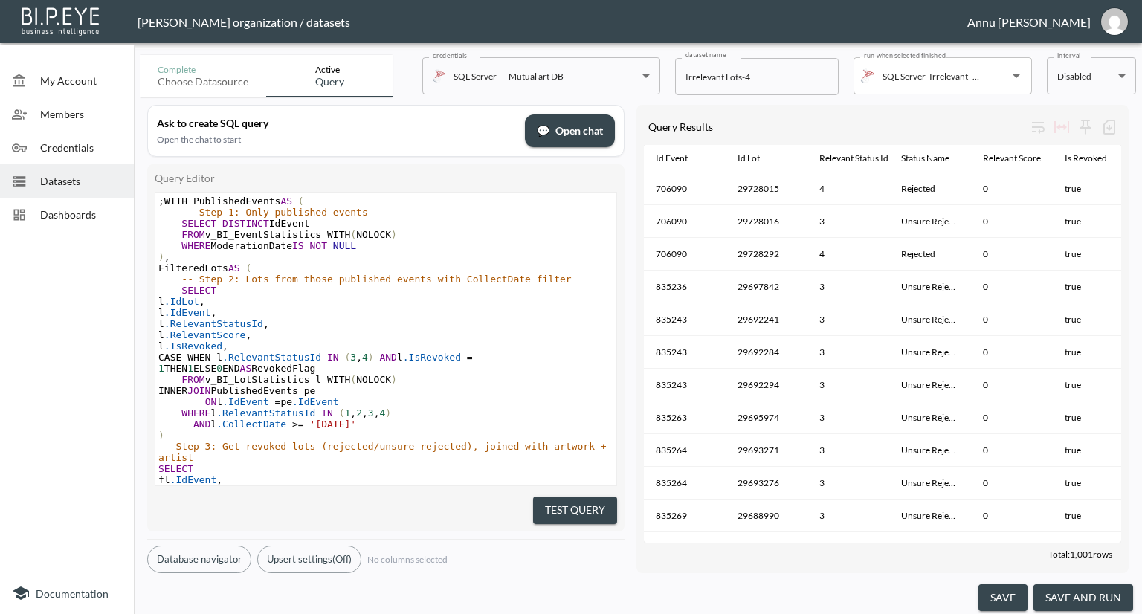
click at [1094, 593] on button "save and run" at bounding box center [1084, 598] width 100 height 28
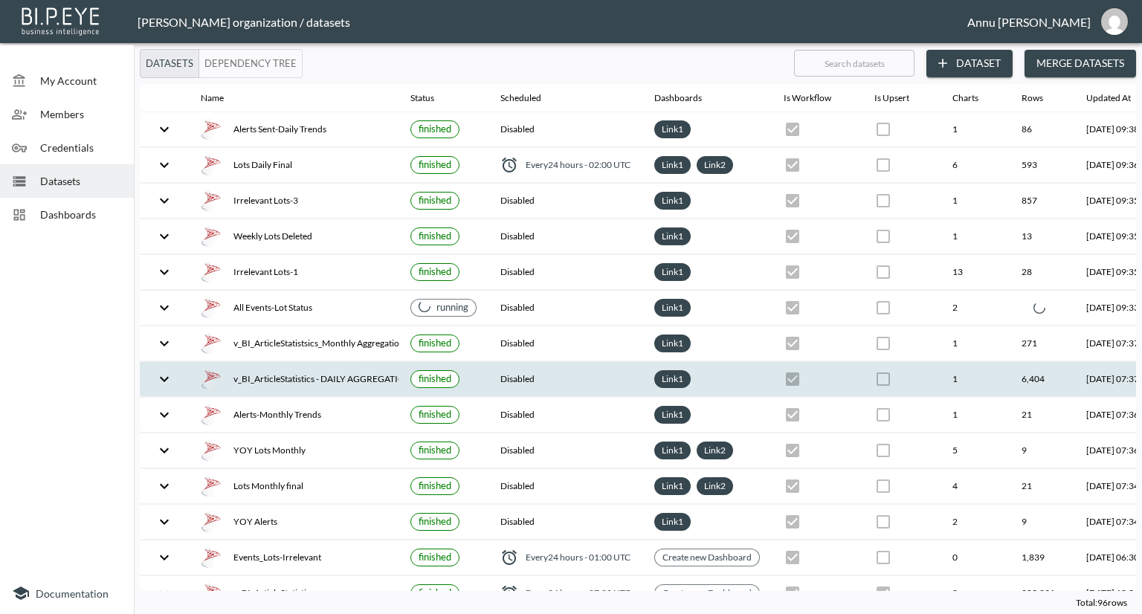
checkbox input "false"
checkbox input "true"
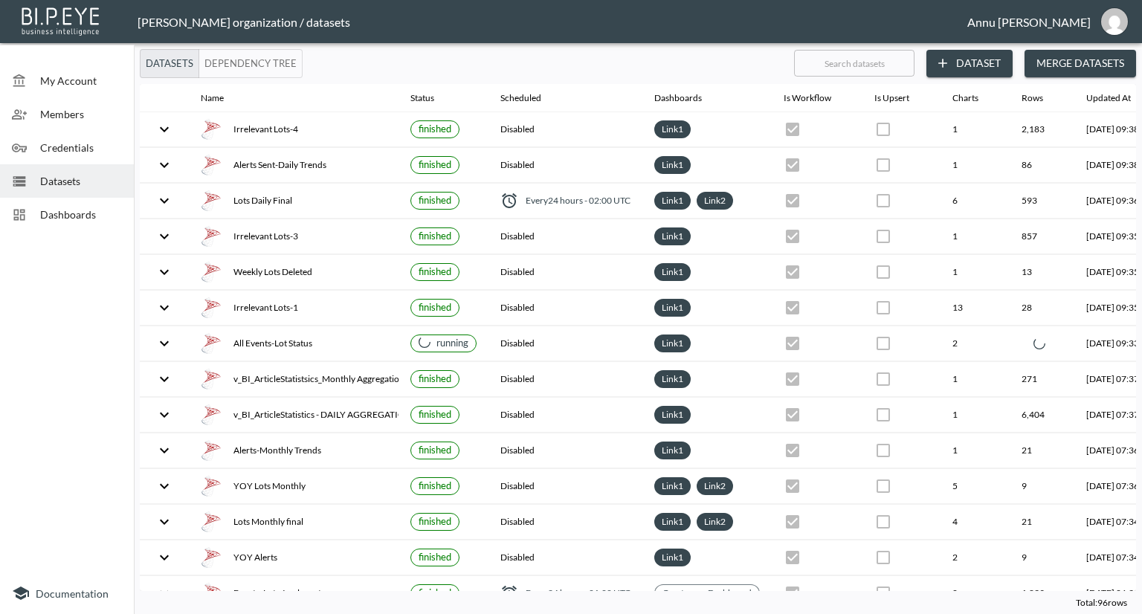
click at [89, 208] on span "Dashboards" at bounding box center [81, 215] width 82 height 16
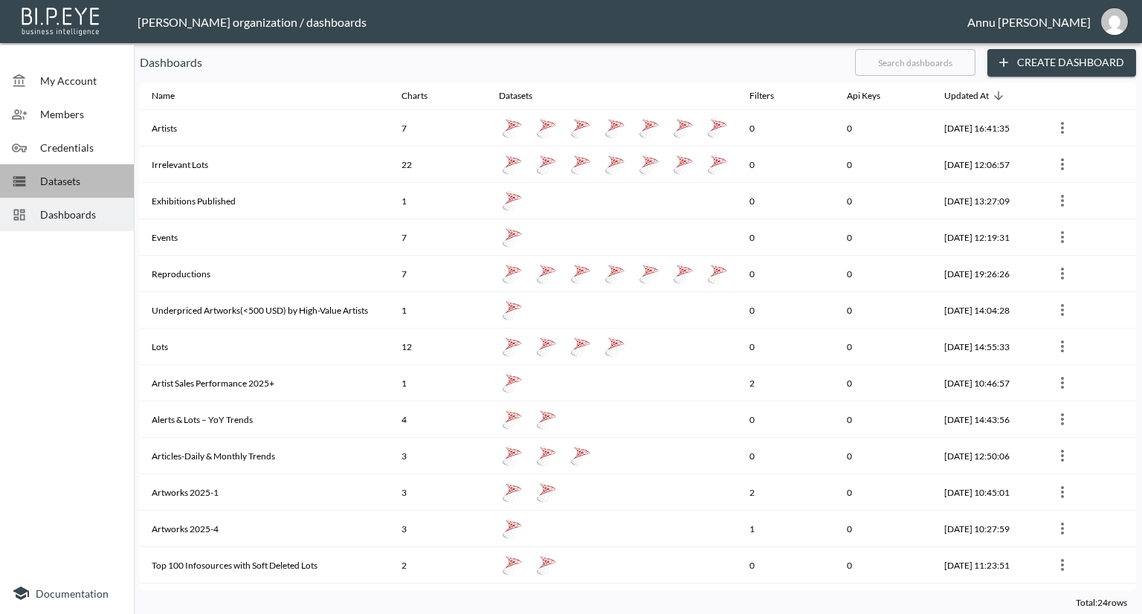
click at [66, 185] on span "Datasets" at bounding box center [81, 181] width 82 height 16
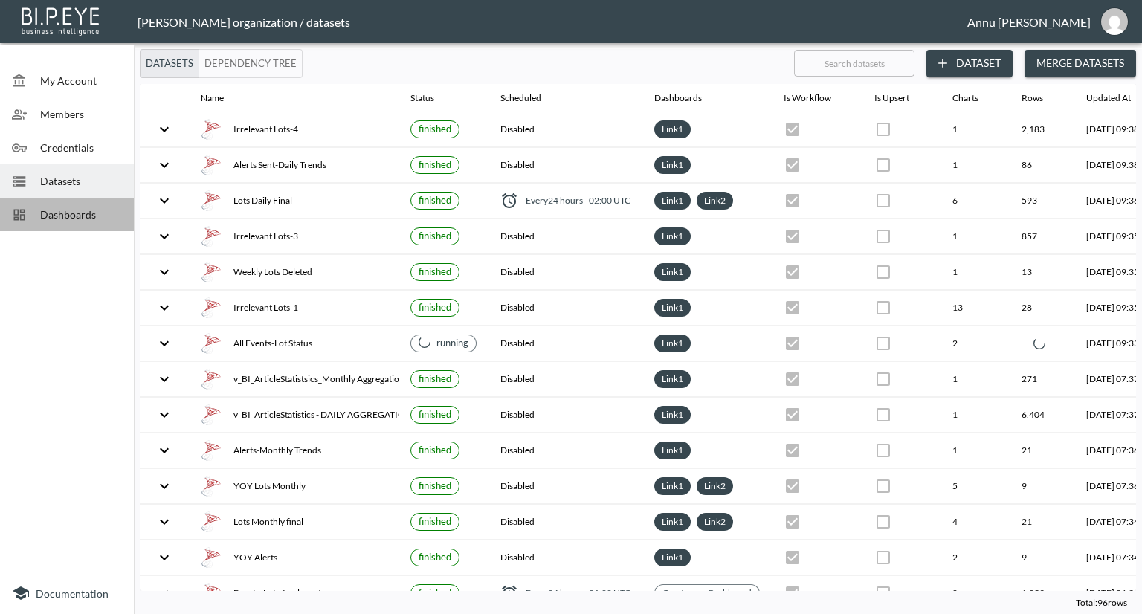
drag, startPoint x: 60, startPoint y: 220, endPoint x: 88, endPoint y: 210, distance: 29.4
click at [61, 220] on span "Dashboards" at bounding box center [81, 215] width 82 height 16
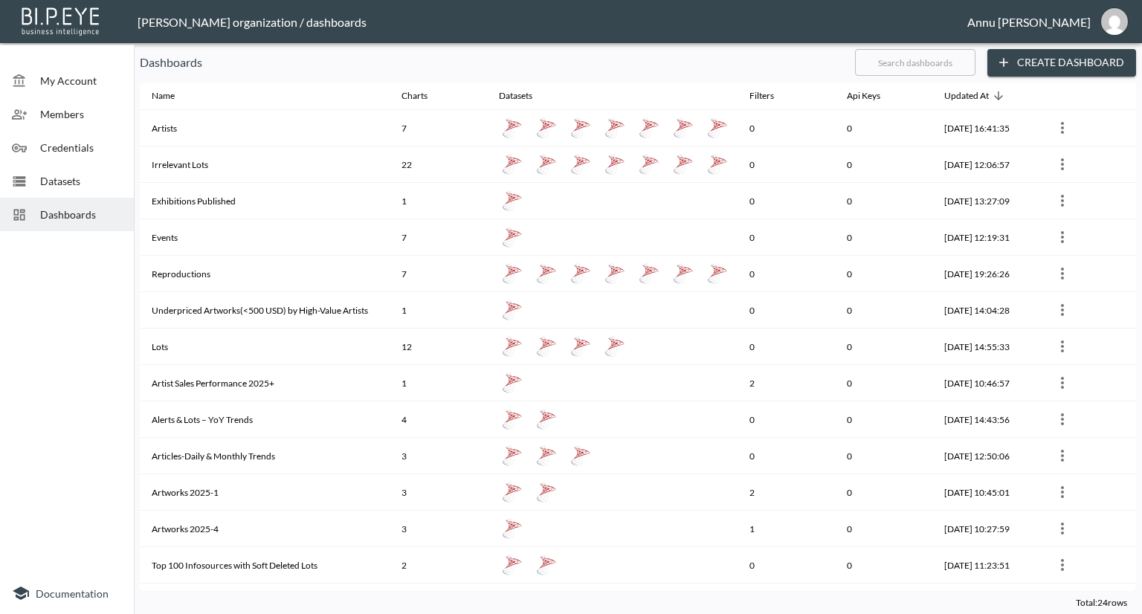
click at [184, 161] on th "Irrelevant Lots" at bounding box center [265, 164] width 250 height 36
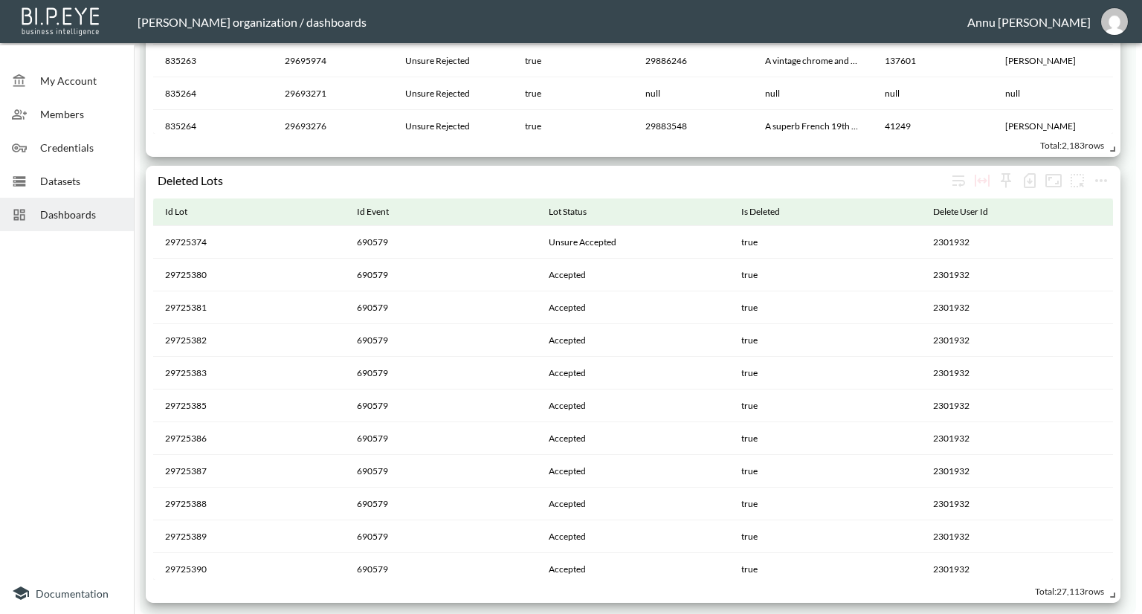
click at [57, 175] on span "Datasets" at bounding box center [81, 181] width 82 height 16
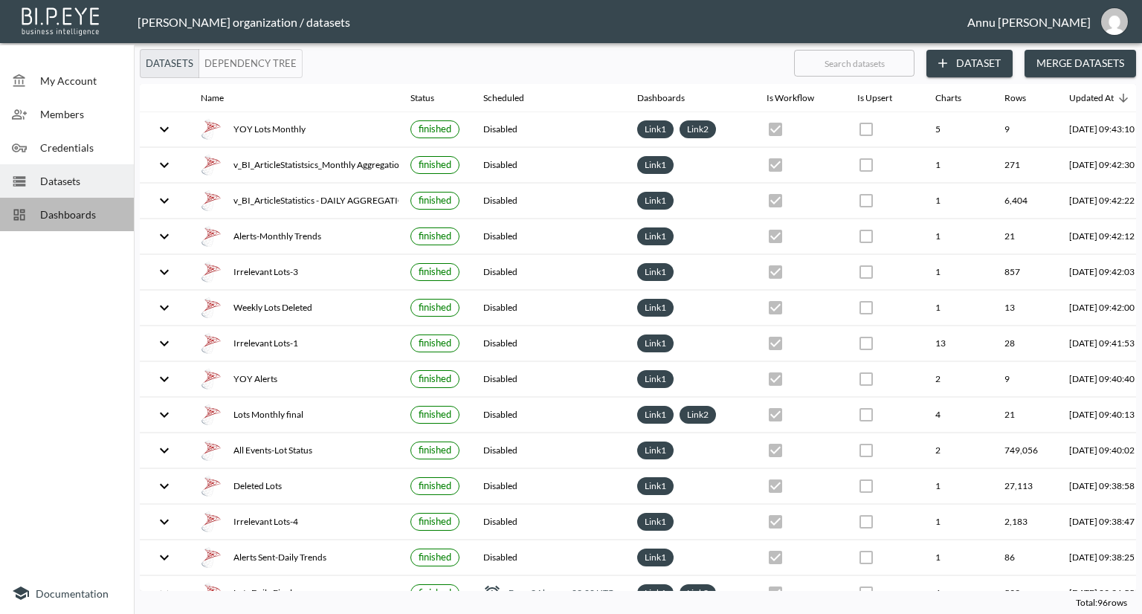
click at [71, 209] on span "Dashboards" at bounding box center [81, 215] width 82 height 16
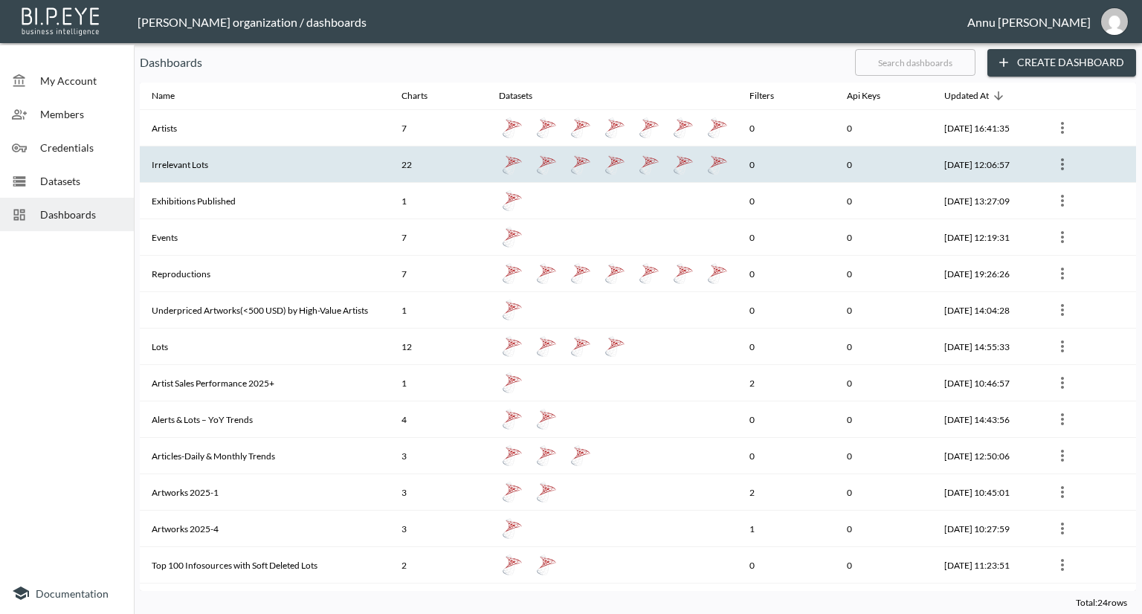
click at [182, 154] on th "Irrelevant Lots" at bounding box center [265, 164] width 250 height 36
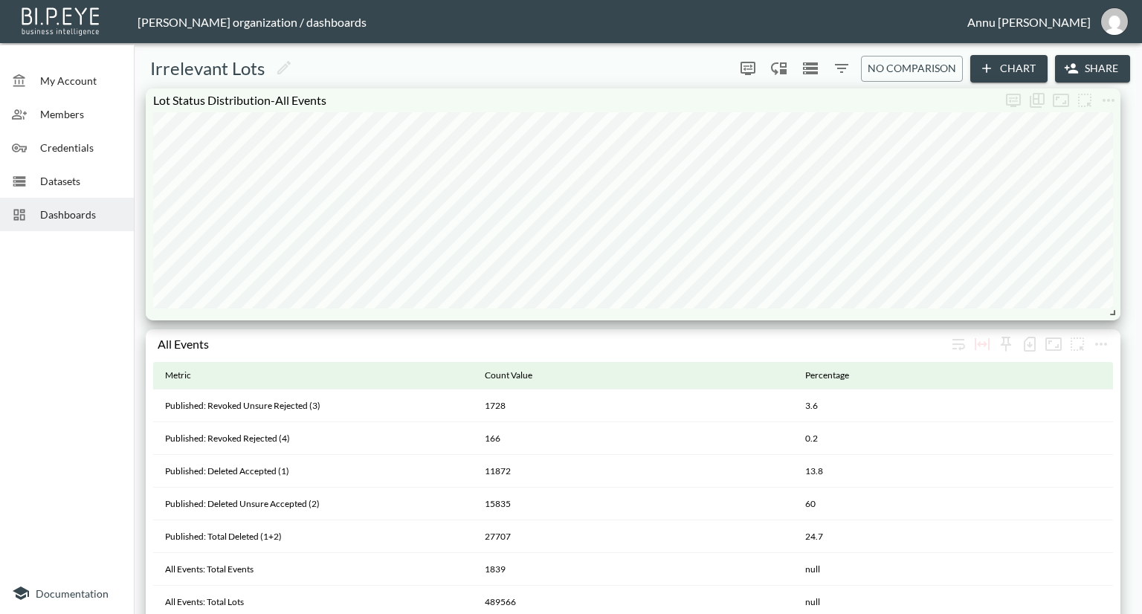
click at [80, 179] on span "Datasets" at bounding box center [81, 181] width 82 height 16
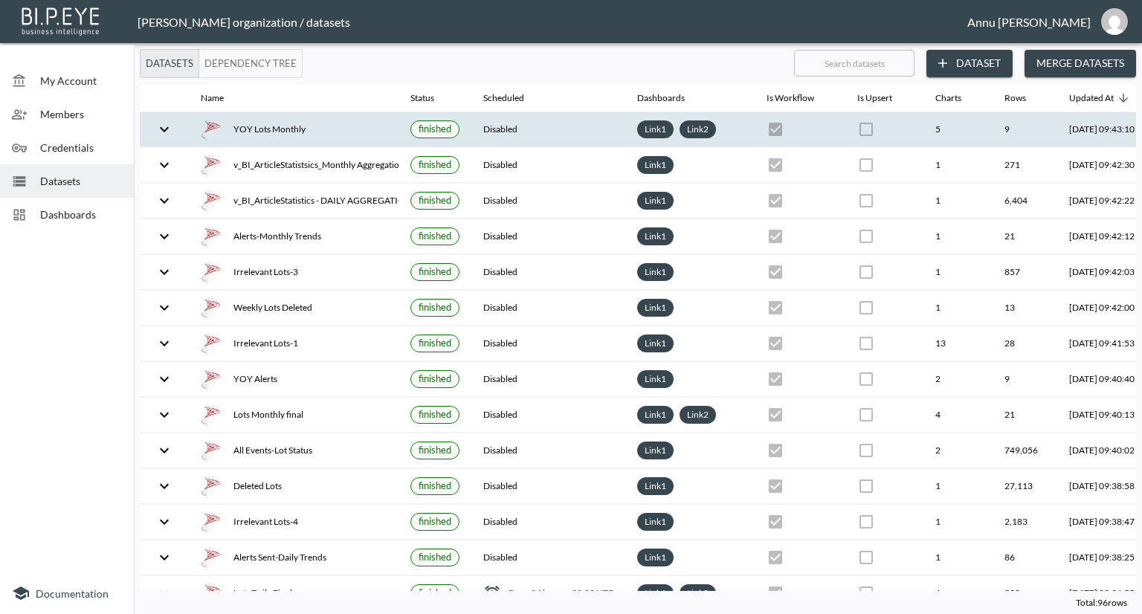
click at [320, 130] on div "YOY Lots Monthly" at bounding box center [294, 129] width 186 height 21
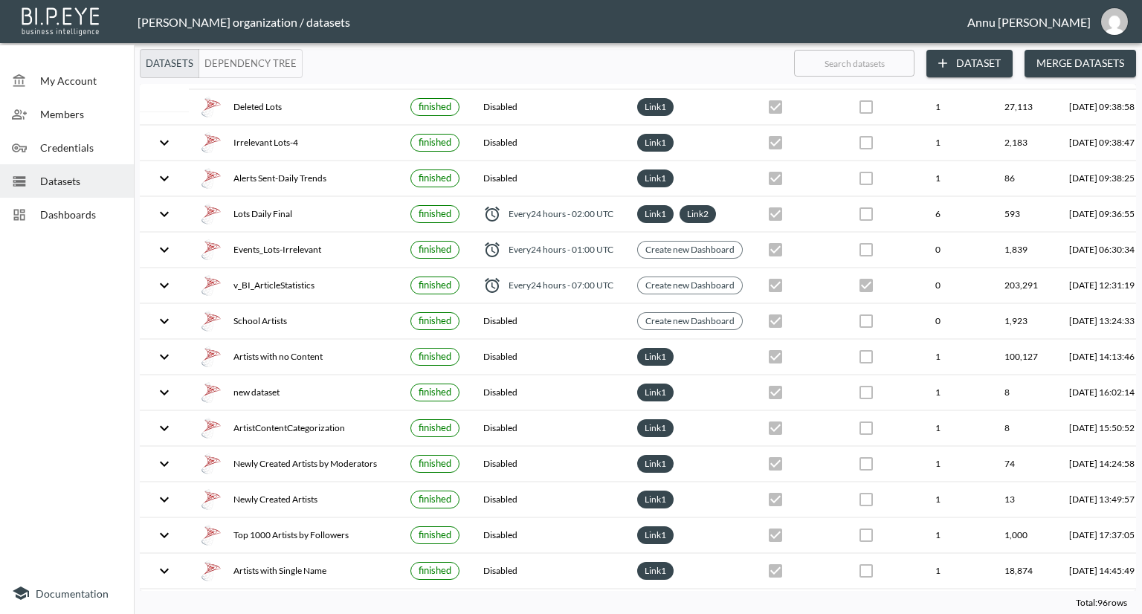
scroll to position [372, 0]
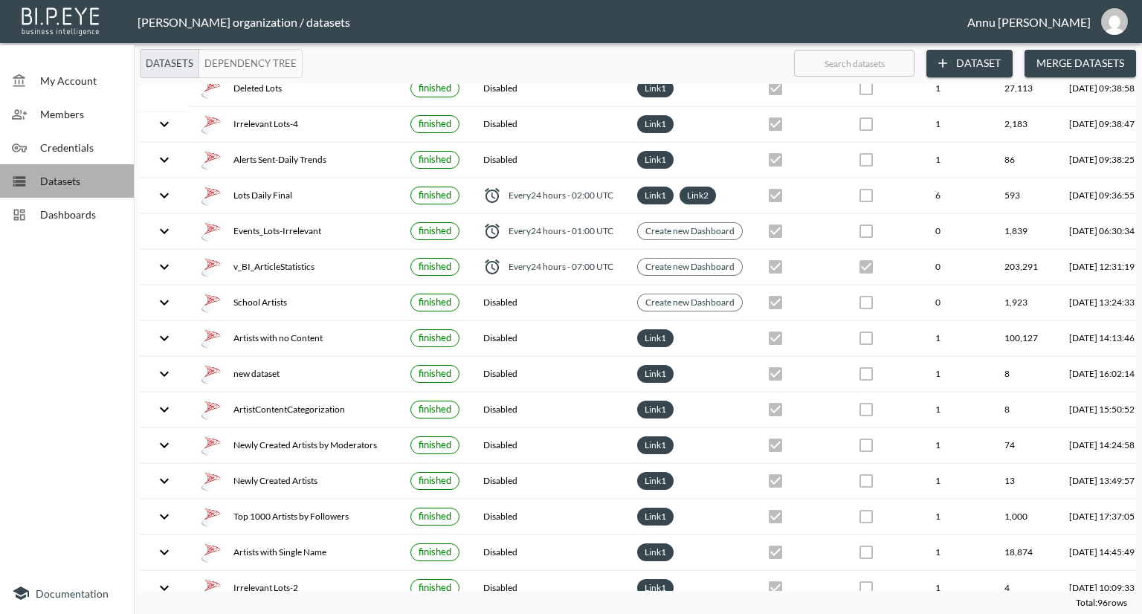
click at [71, 178] on span "Datasets" at bounding box center [81, 181] width 82 height 16
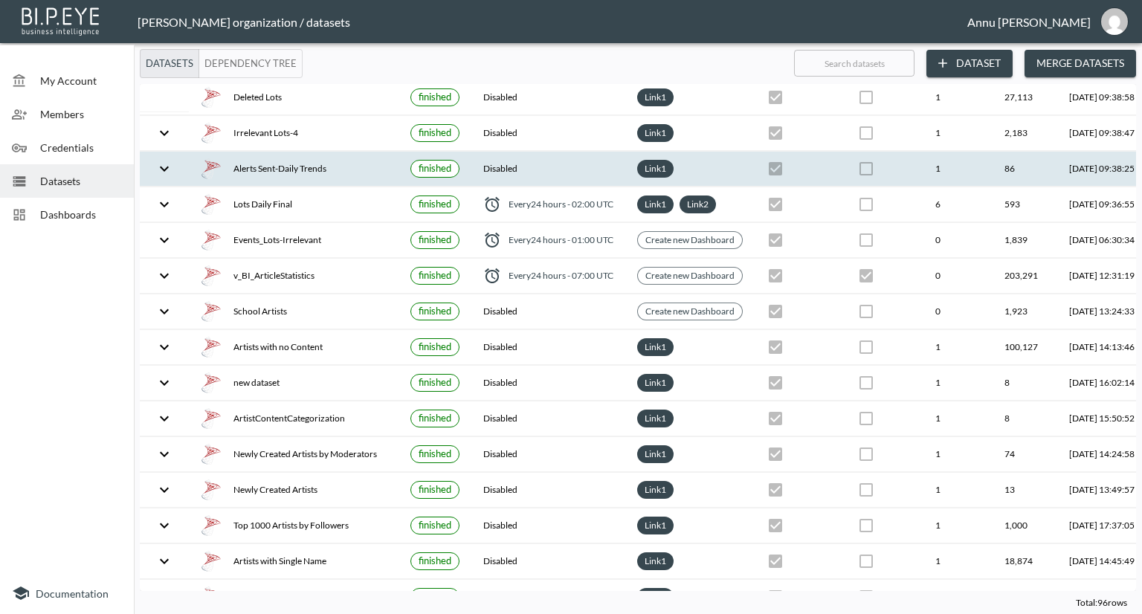
scroll to position [0, 0]
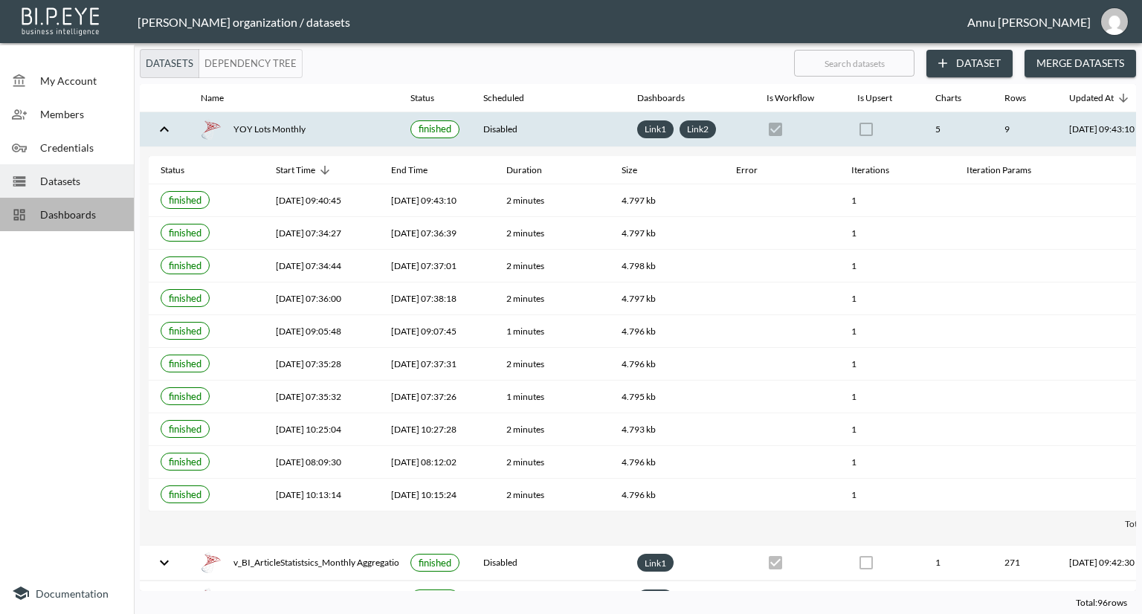
click at [89, 220] on span "Dashboards" at bounding box center [81, 215] width 82 height 16
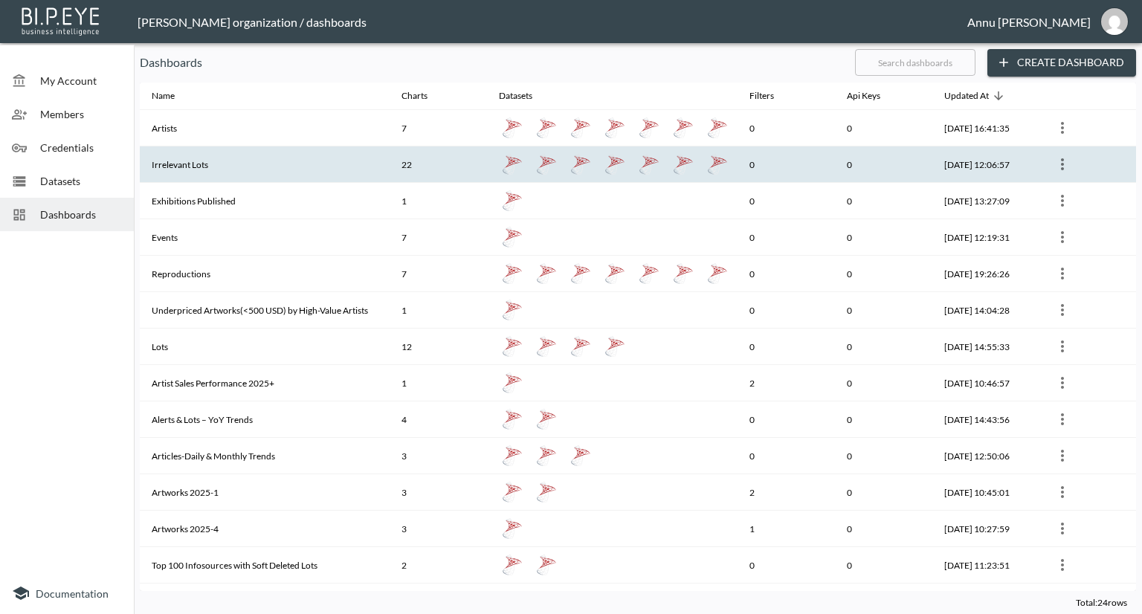
click at [236, 164] on th "Irrelevant Lots" at bounding box center [265, 164] width 250 height 36
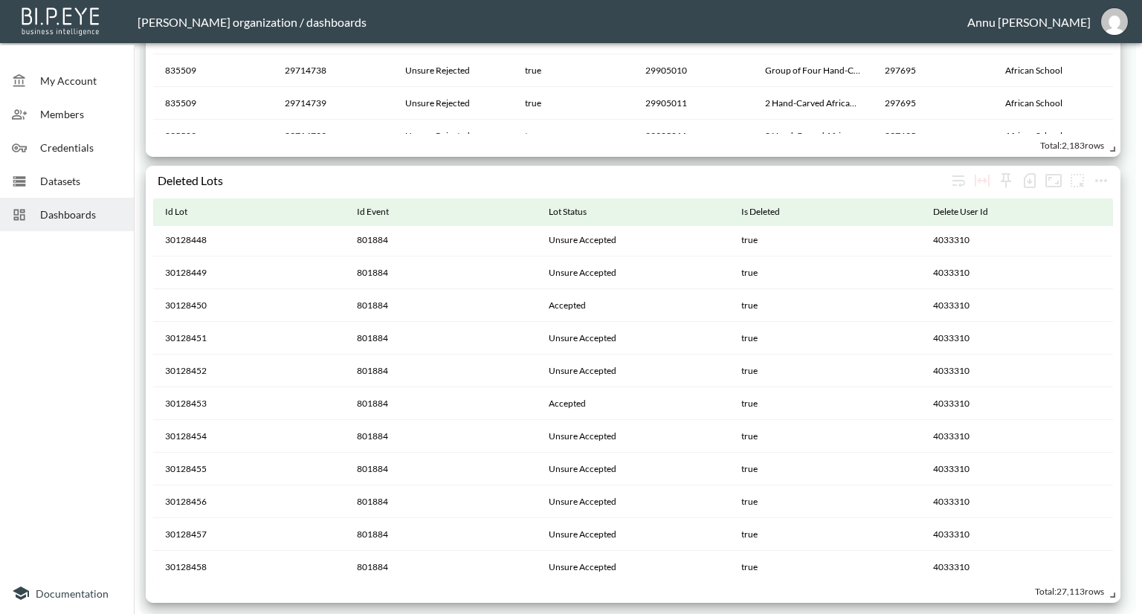
scroll to position [4090, 0]
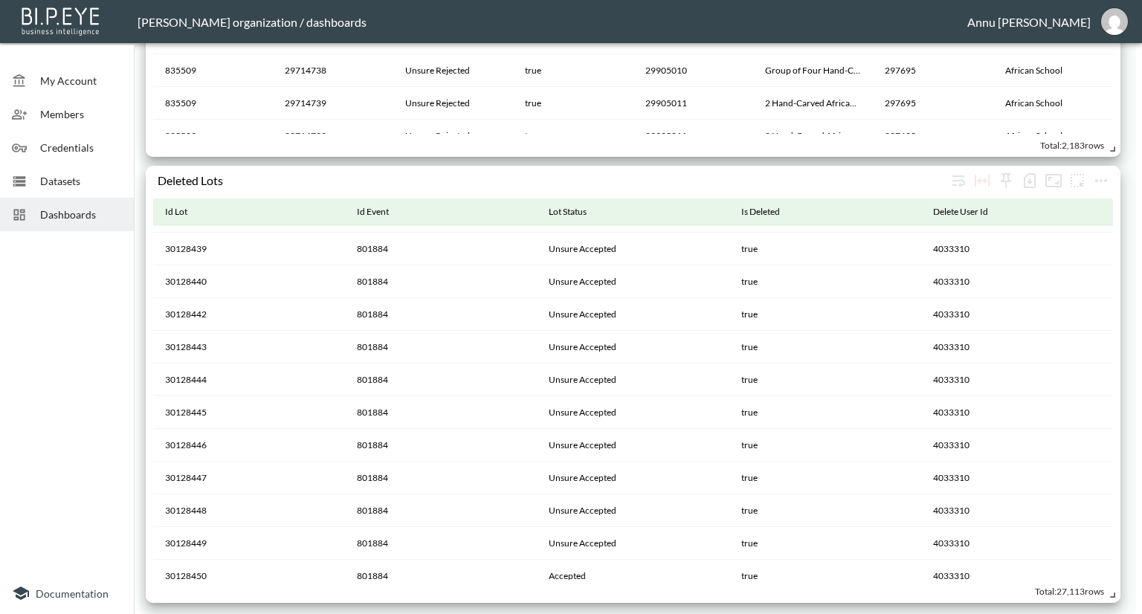
click at [35, 300] on div at bounding box center [67, 404] width 134 height 335
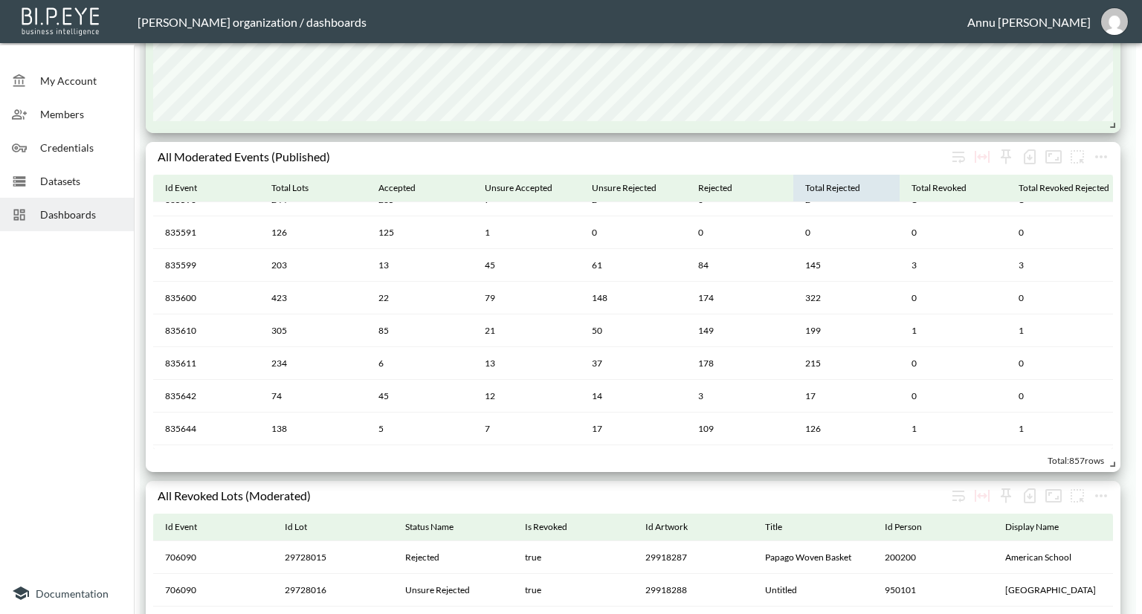
scroll to position [1660, 0]
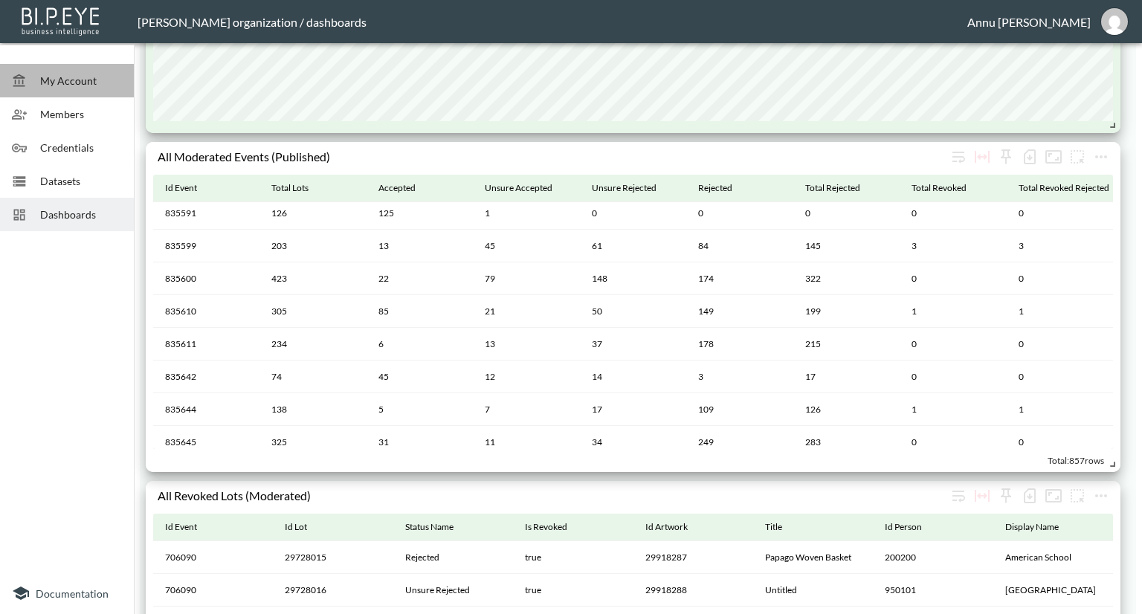
click span "My Account"
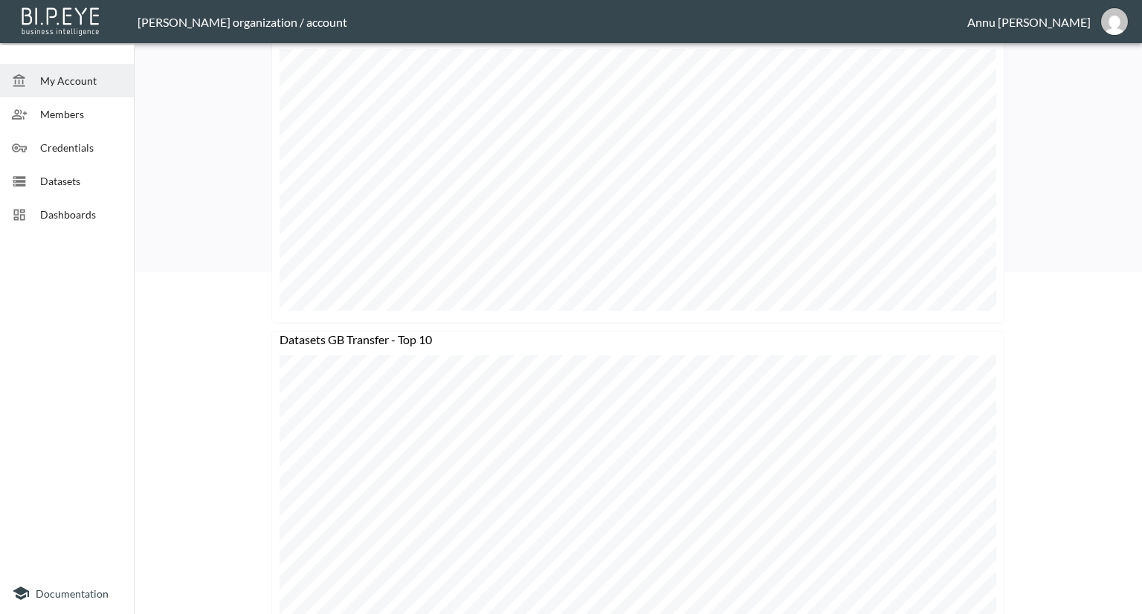
scroll to position [363, 0]
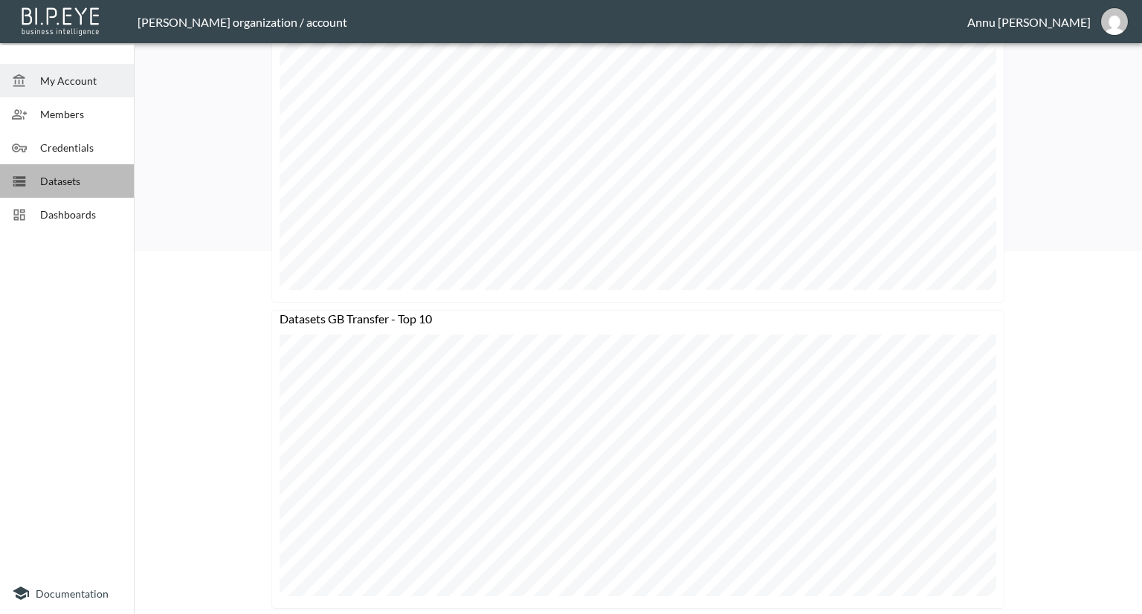
click span "Datasets"
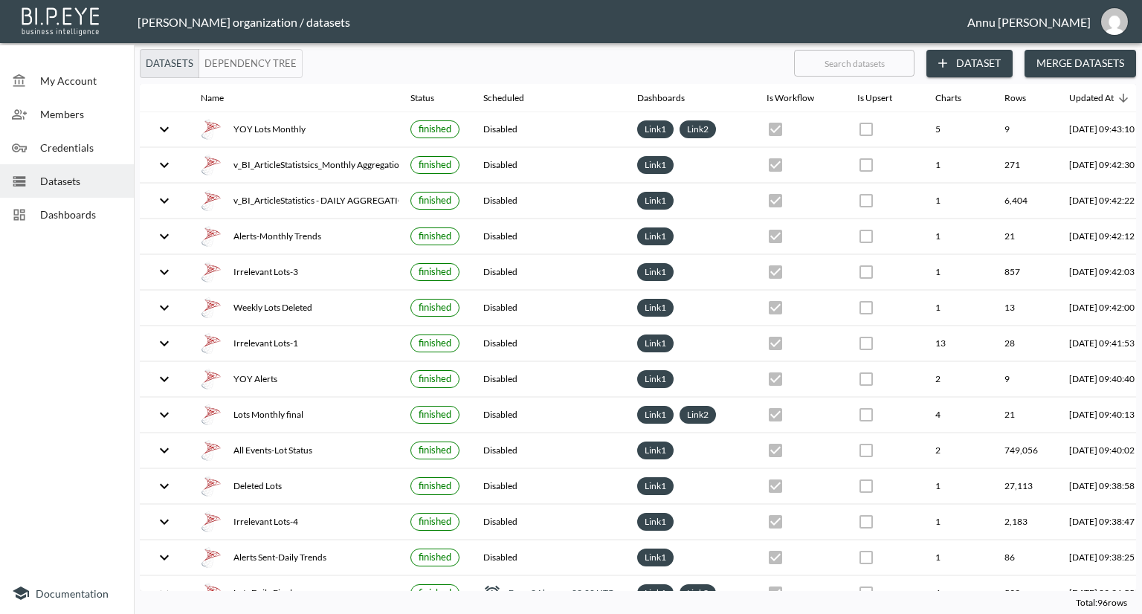
checkbox input "false"
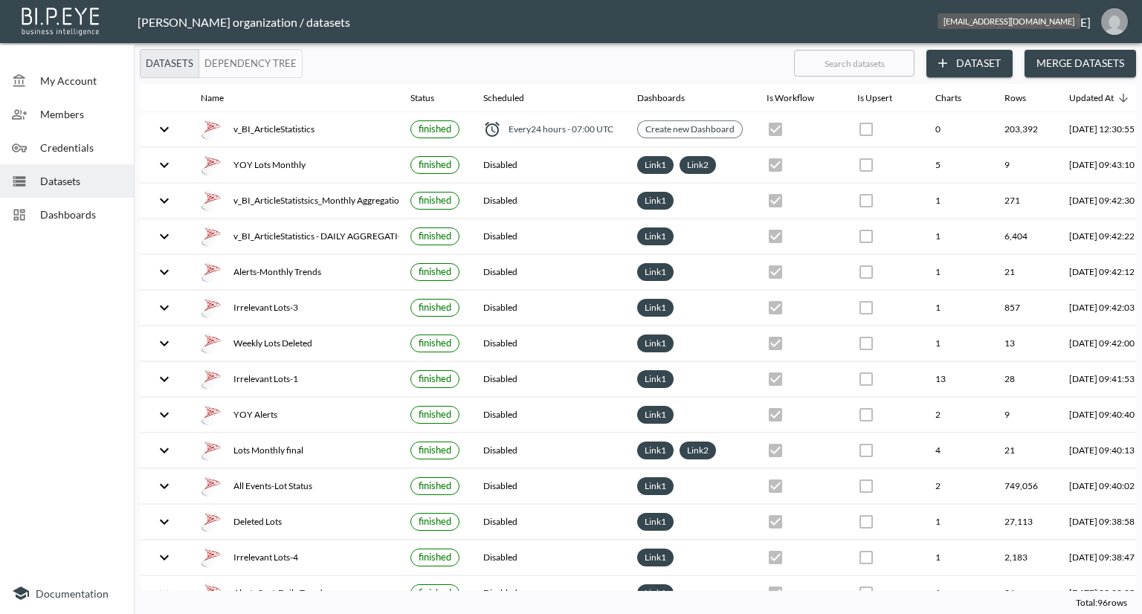
click at [1113, 8] on img "annu@mutualart.com" at bounding box center [1114, 21] width 27 height 27
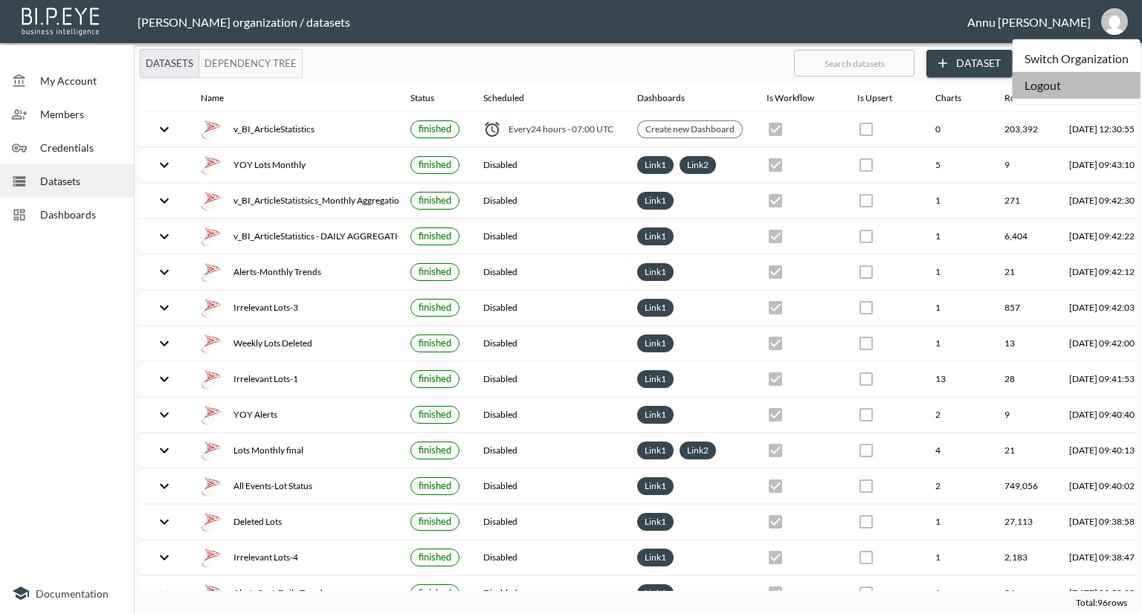
click at [1045, 88] on li "Logout" at bounding box center [1077, 85] width 128 height 27
